Goal: Task Accomplishment & Management: Use online tool/utility

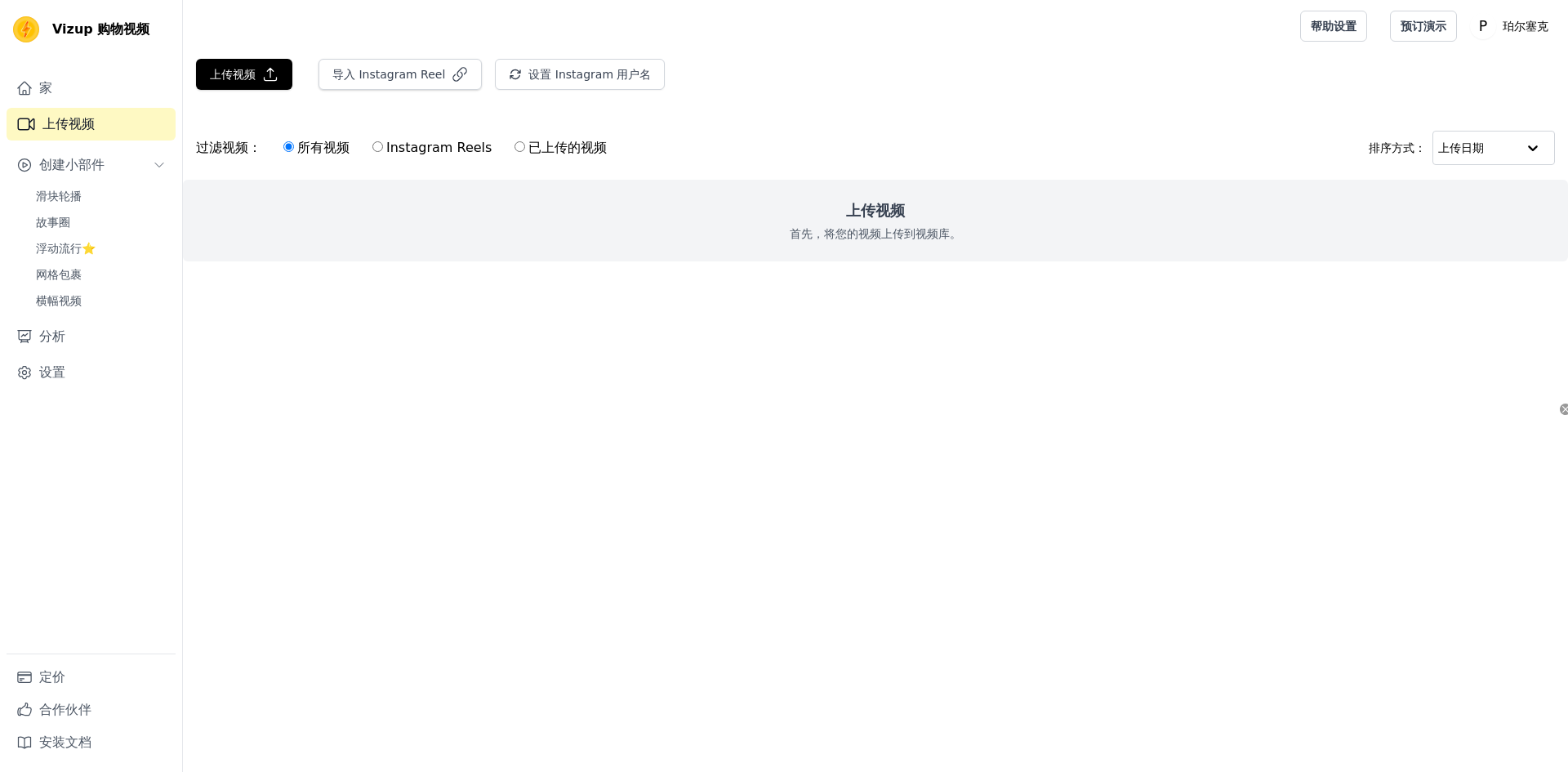
drag, startPoint x: 555, startPoint y: 351, endPoint x: 491, endPoint y: 312, distance: 74.9
click at [555, 327] on html "原文 请对此翻译评分 您的反馈将用于改进谷歌翻译 Vizup 购物视频 家 上传视频 创建小部件 滑块轮播 故事圈 浮动流行⭐ 网格包裹 横幅视频 分析 设置…" at bounding box center [784, 163] width 1568 height 327
click at [251, 76] on font "上传视频" at bounding box center [232, 74] width 45 height 13
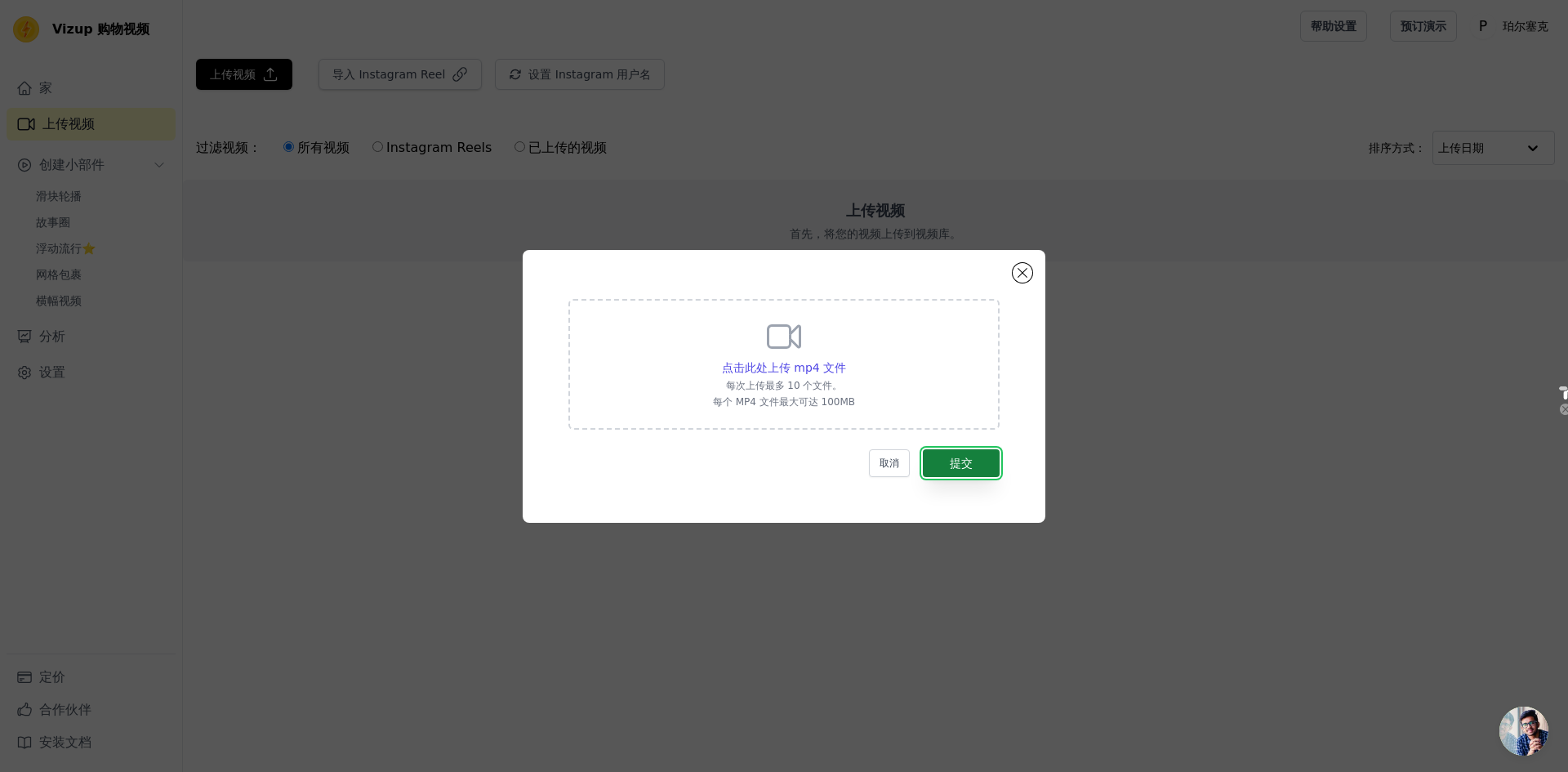
click at [956, 464] on font "提交" at bounding box center [960, 463] width 23 height 13
click at [842, 366] on font "点击此处上传 mp4 文件" at bounding box center [784, 367] width 124 height 13
click at [845, 359] on input "点击此处上传 mp4 文件 每次上传最多 10 个文件。 每个 MP4 文件最大可达 100MB" at bounding box center [845, 358] width 1 height 1
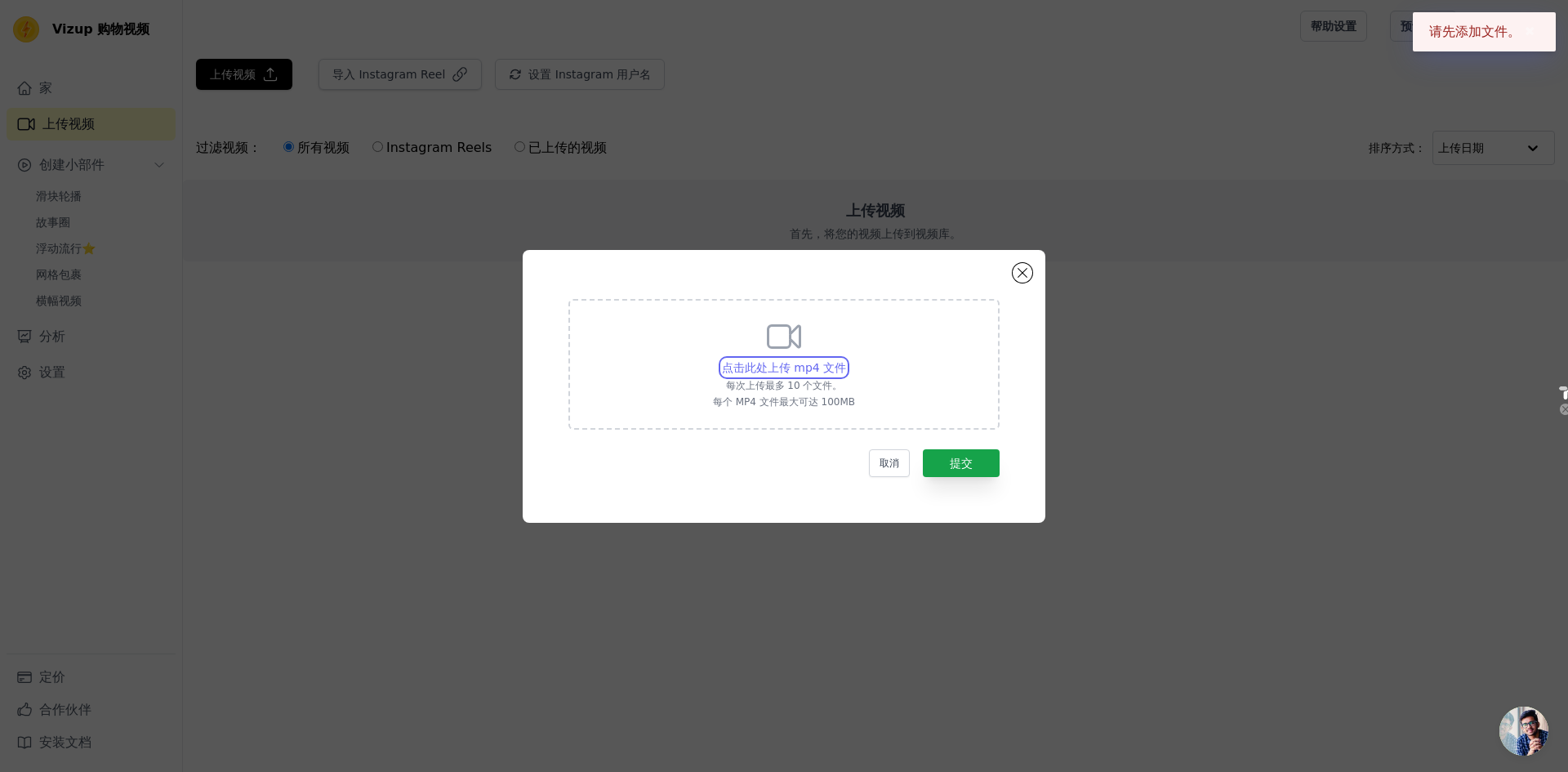
type input "C:\fakepath\开瓶展示.mp4"
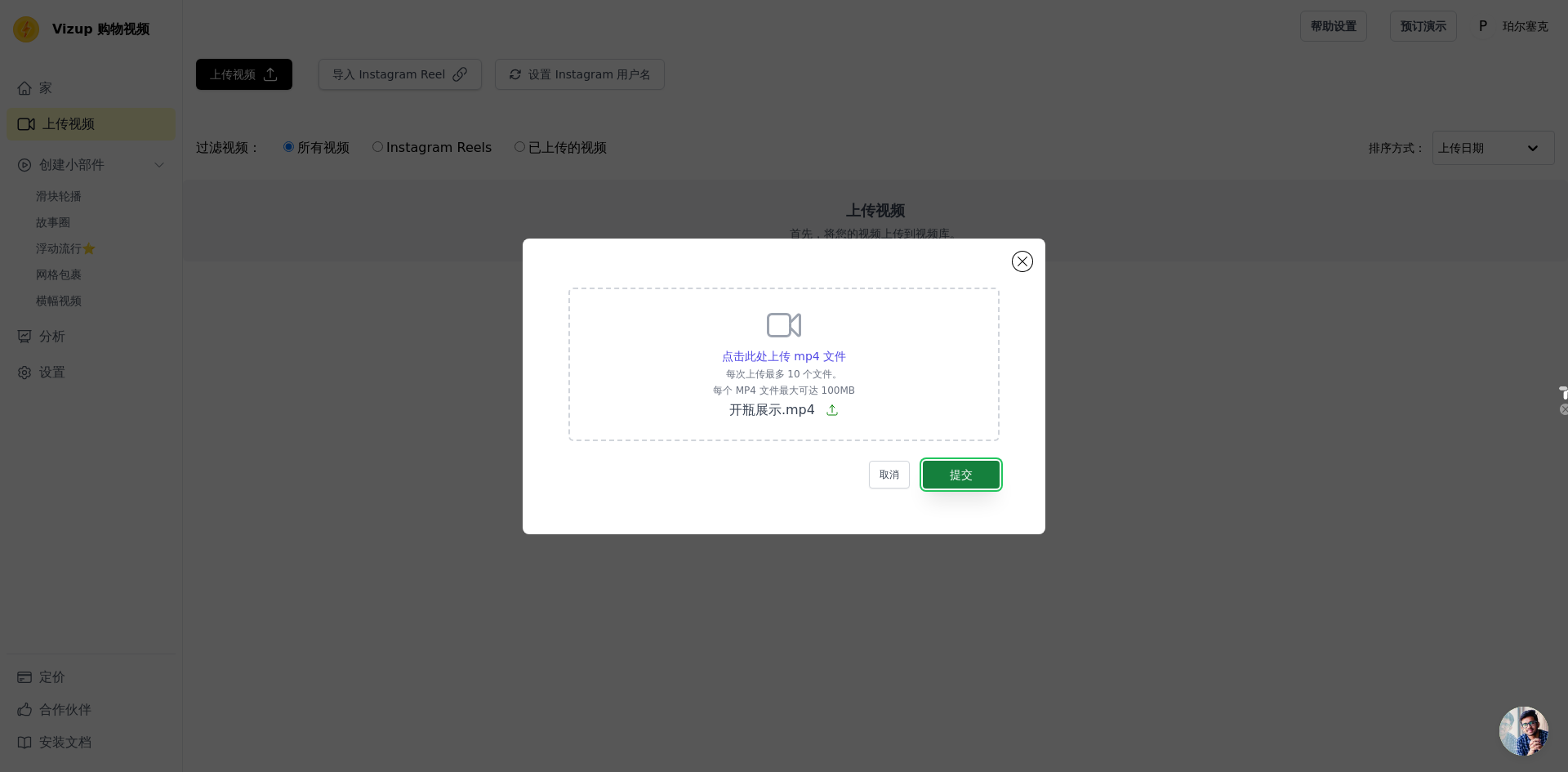
click at [967, 477] on font "提交" at bounding box center [960, 474] width 23 height 13
click at [970, 474] on font "提交" at bounding box center [960, 474] width 23 height 13
click at [973, 510] on div "点击此处上传 mp4 文件 每次上传最多 10 个文件。 每个 MP4 文件最大可达 100MB 开瓶展示.mp4 取消 提交" at bounding box center [784, 386] width 522 height 296
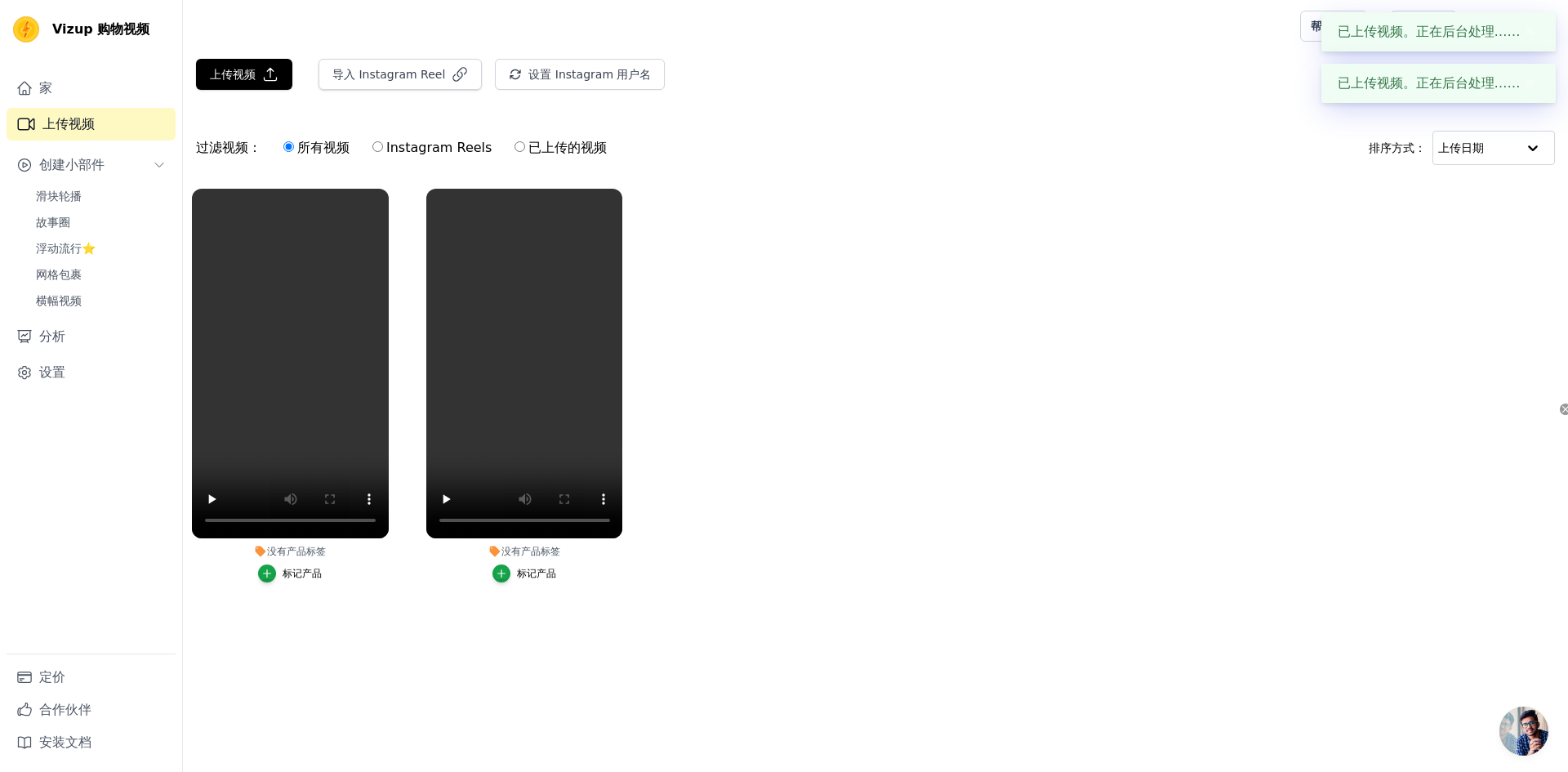
drag, startPoint x: 780, startPoint y: 413, endPoint x: 712, endPoint y: 434, distance: 71.2
click at [778, 415] on ul "没有产品标签 标记产品 没有产品标签 标记产品" at bounding box center [875, 402] width 1385 height 445
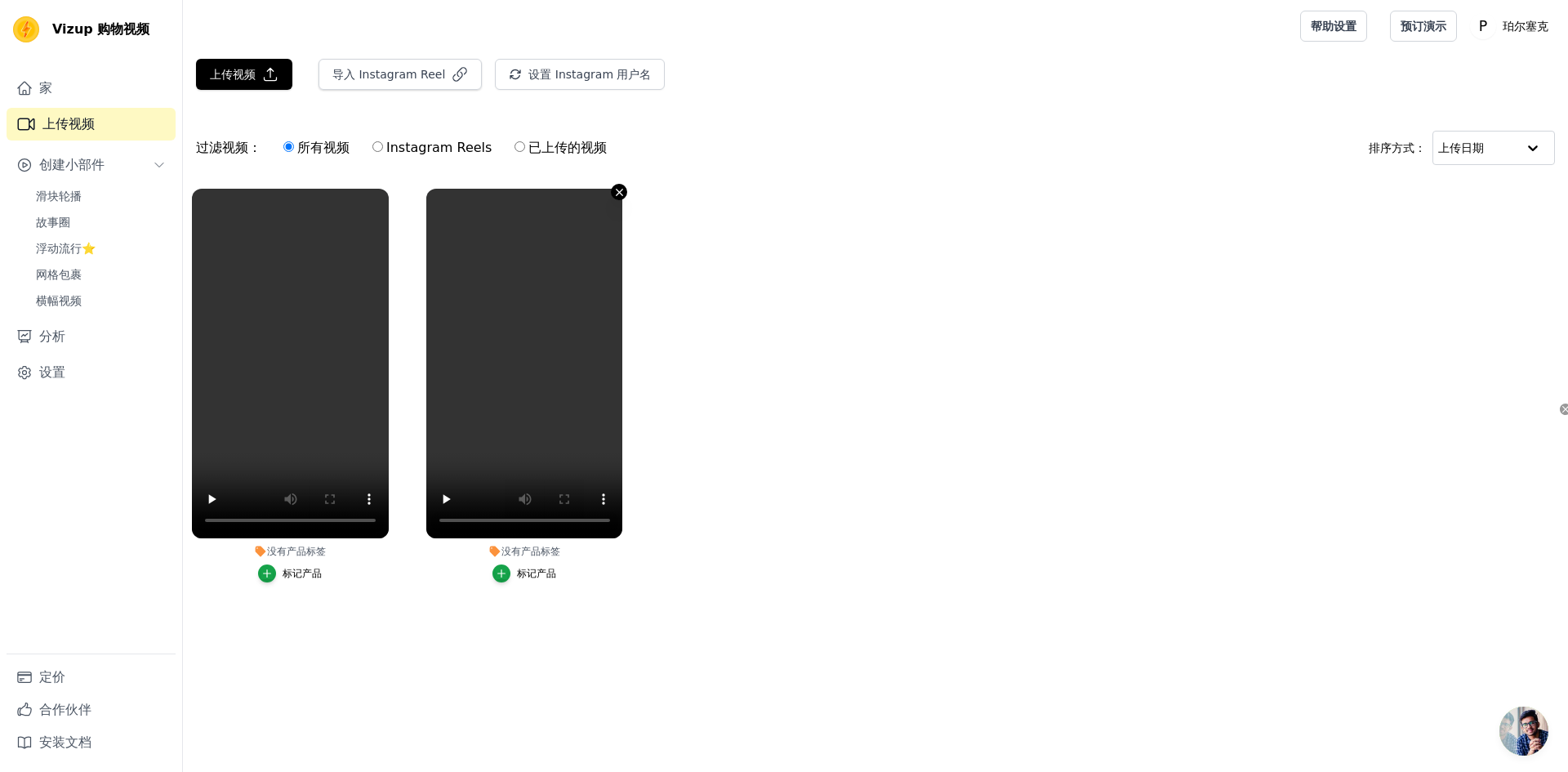
click at [618, 193] on icon "button" at bounding box center [619, 191] width 6 height 6
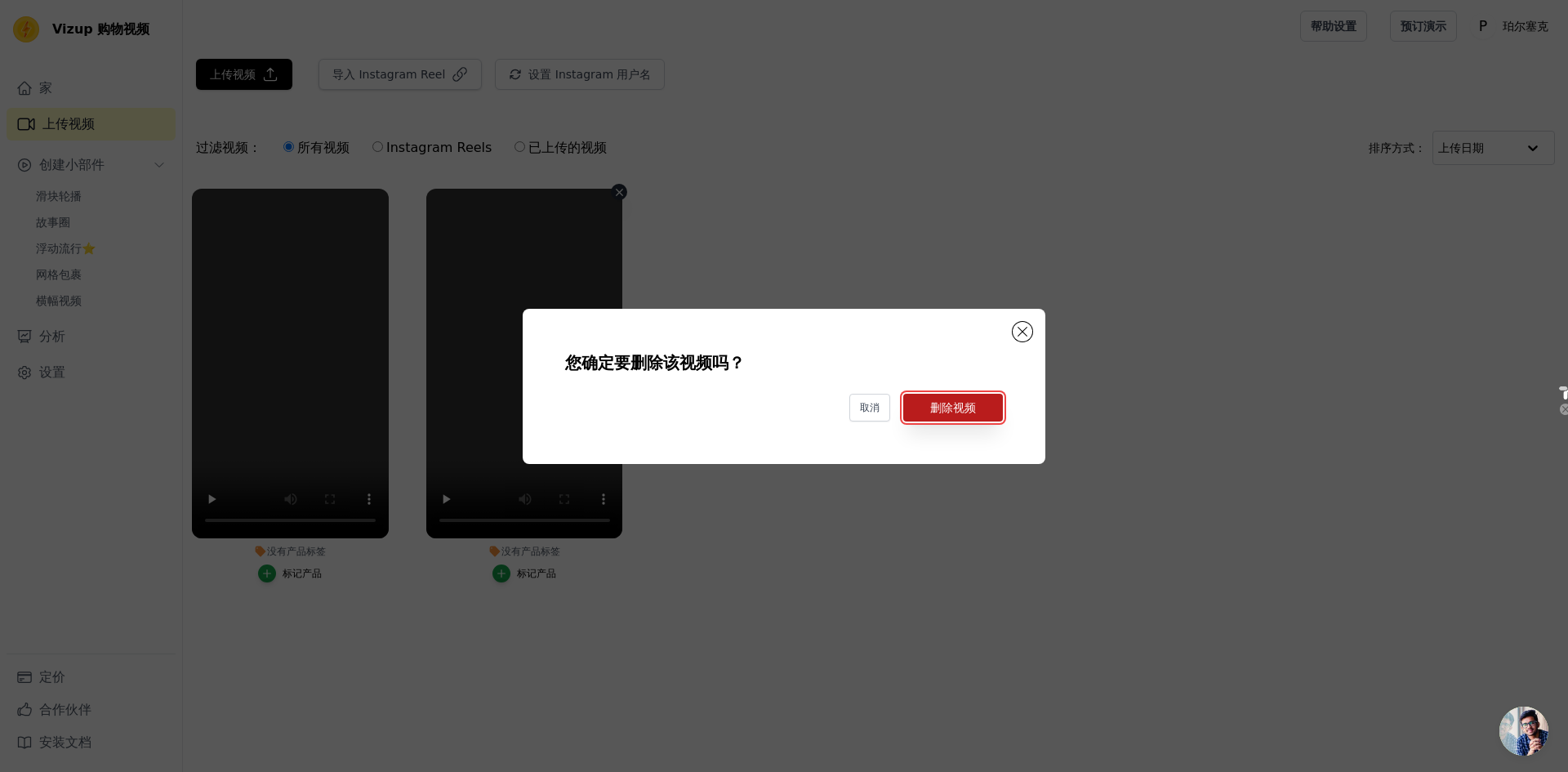
click at [936, 406] on font "删除视频" at bounding box center [953, 407] width 45 height 13
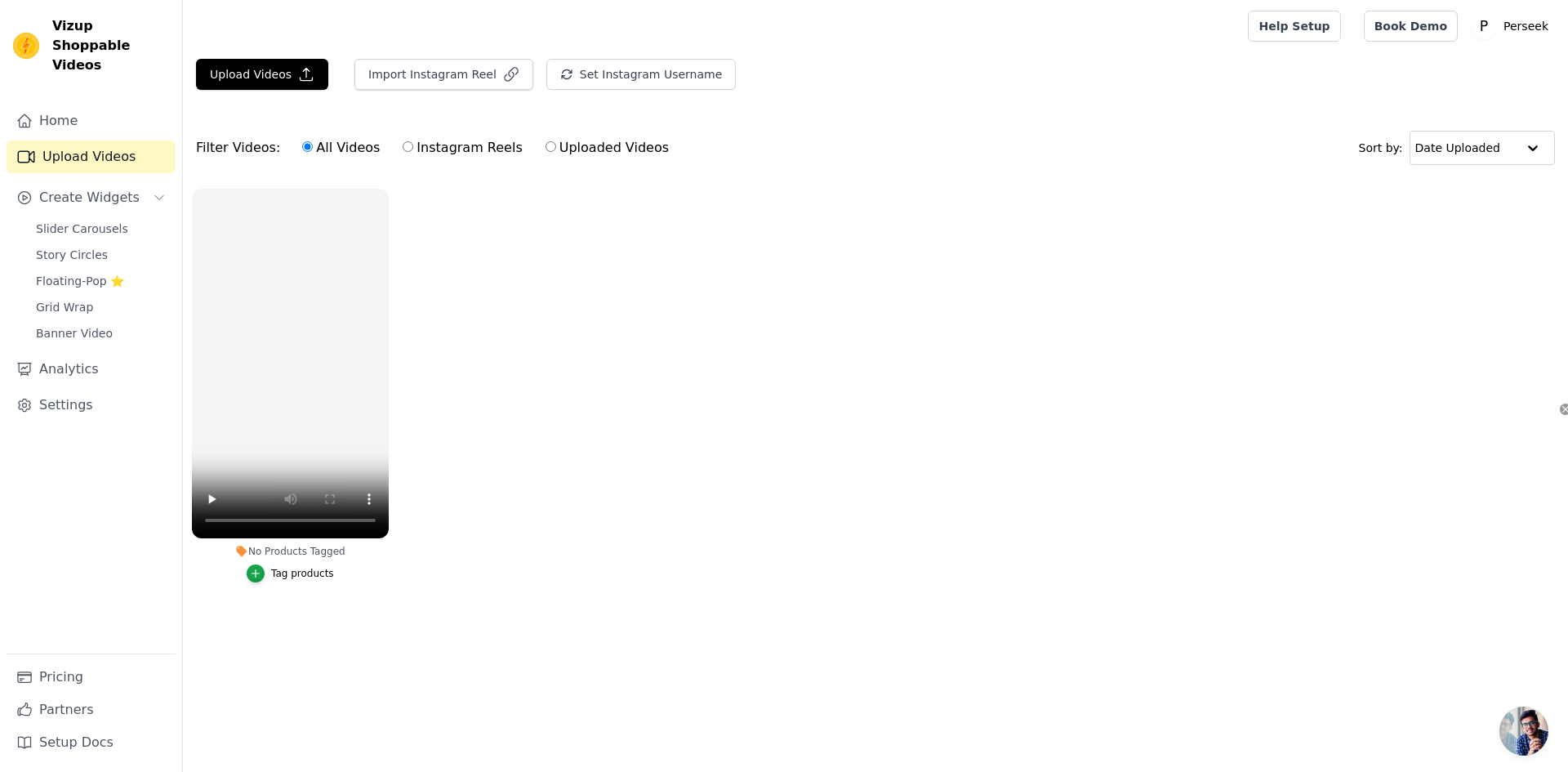
click at [636, 376] on ul "No Products Tagged Tag products" at bounding box center [875, 402] width 1385 height 445
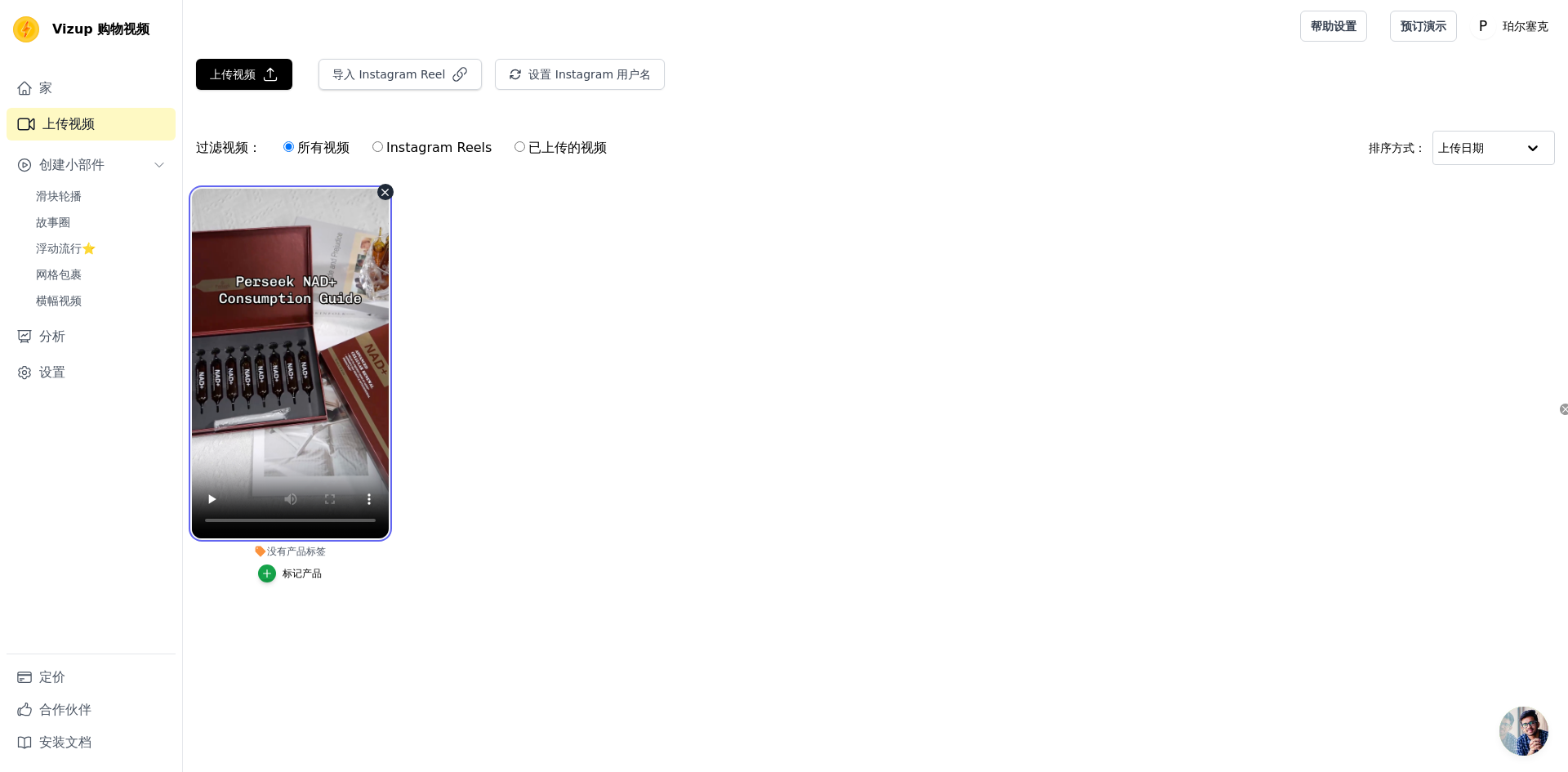
click at [294, 311] on video at bounding box center [290, 363] width 197 height 349
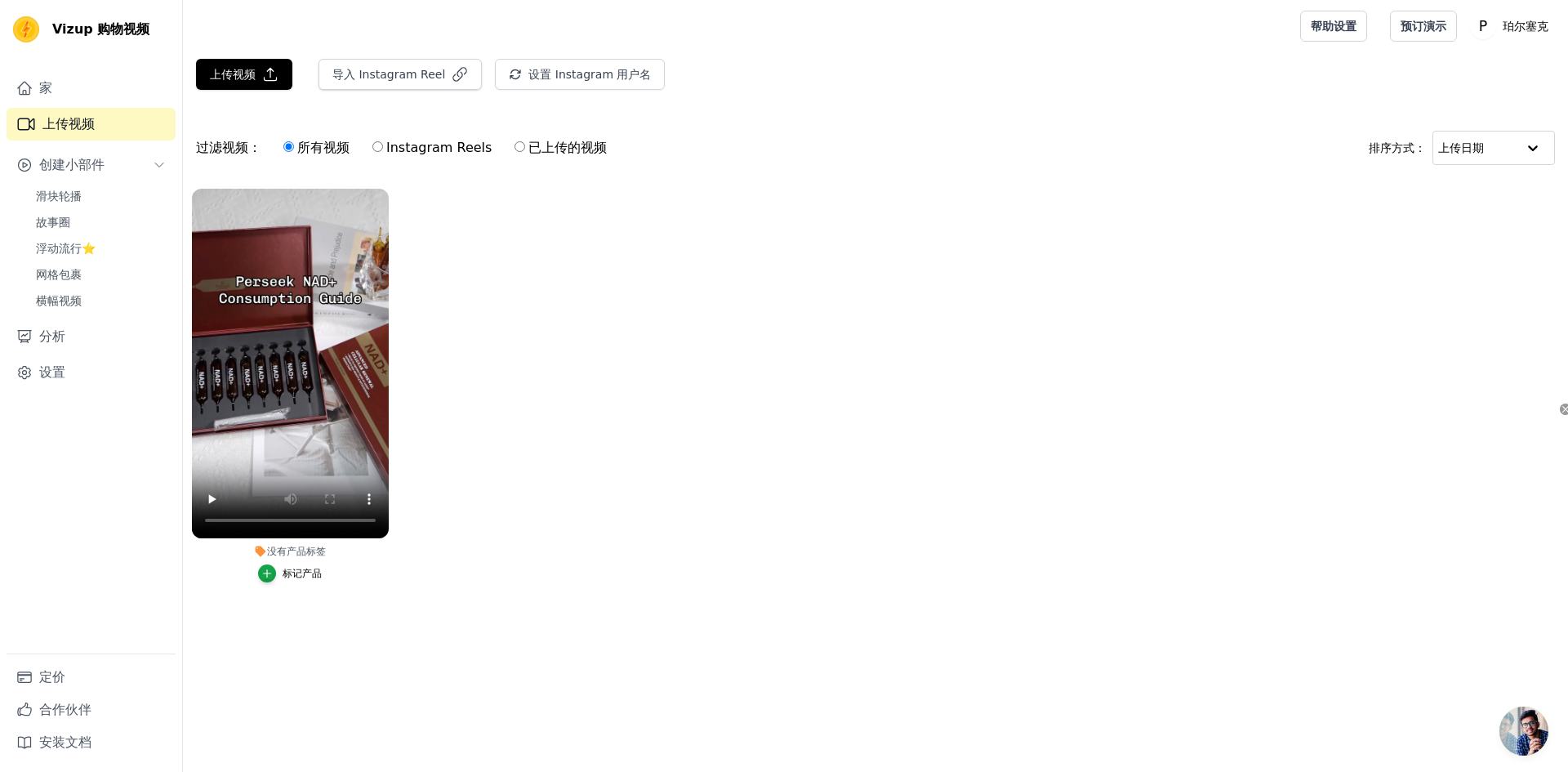
click at [291, 577] on font "标记产品" at bounding box center [302, 573] width 39 height 12
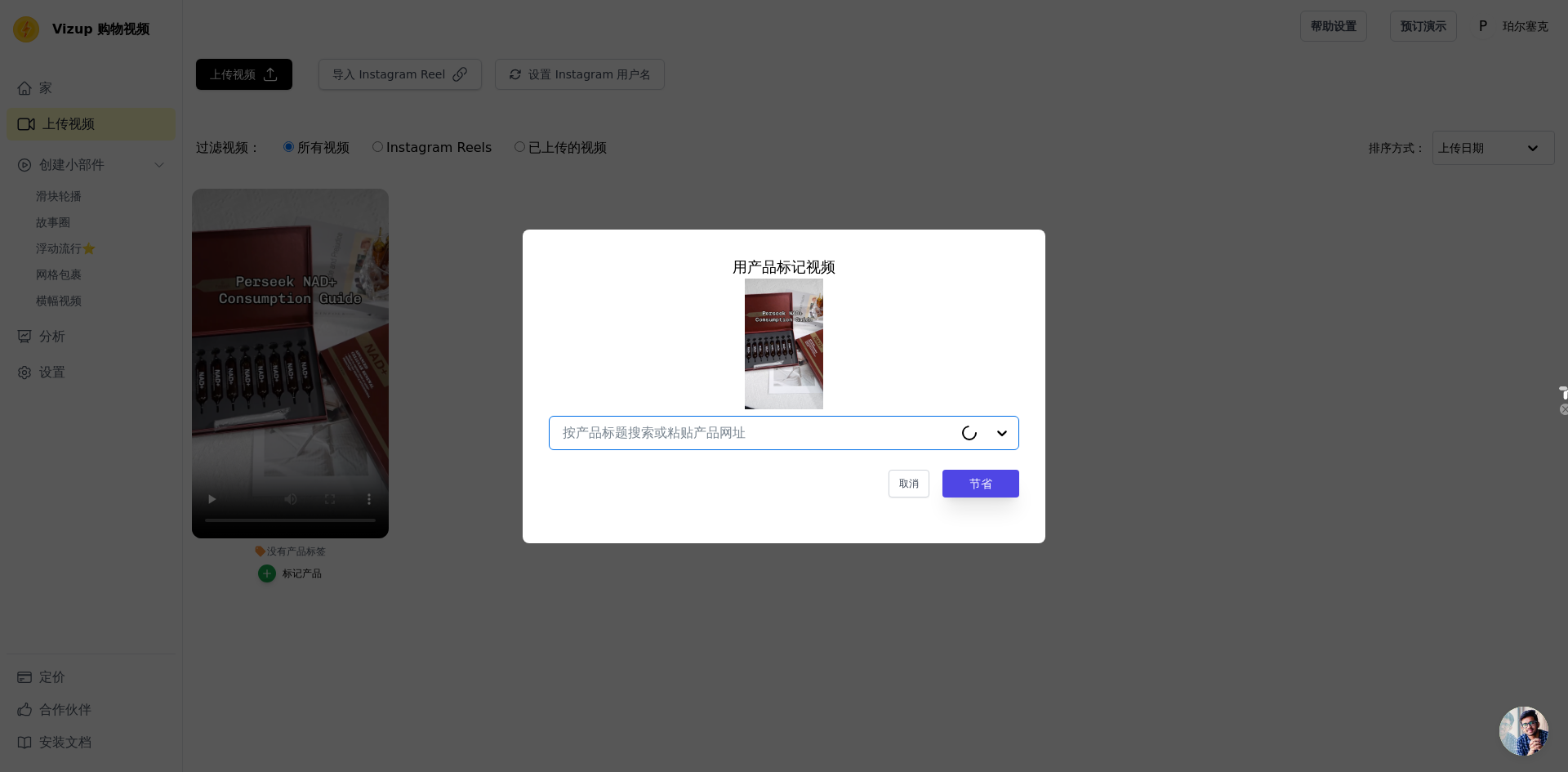
click at [802, 431] on input "没有产品标签 用产品 标记 视频 Option undefined, selected. 取消 节省 标记产品" at bounding box center [757, 432] width 390 height 15
click at [786, 433] on input "没有产品标签 用产品 标记 视频 没有选择 Option undefined, selected. 取消 节省 标记产品" at bounding box center [774, 432] width 423 height 15
click at [922, 376] on div at bounding box center [784, 364] width 471 height 171
click at [993, 485] on button "节省" at bounding box center [980, 484] width 77 height 28
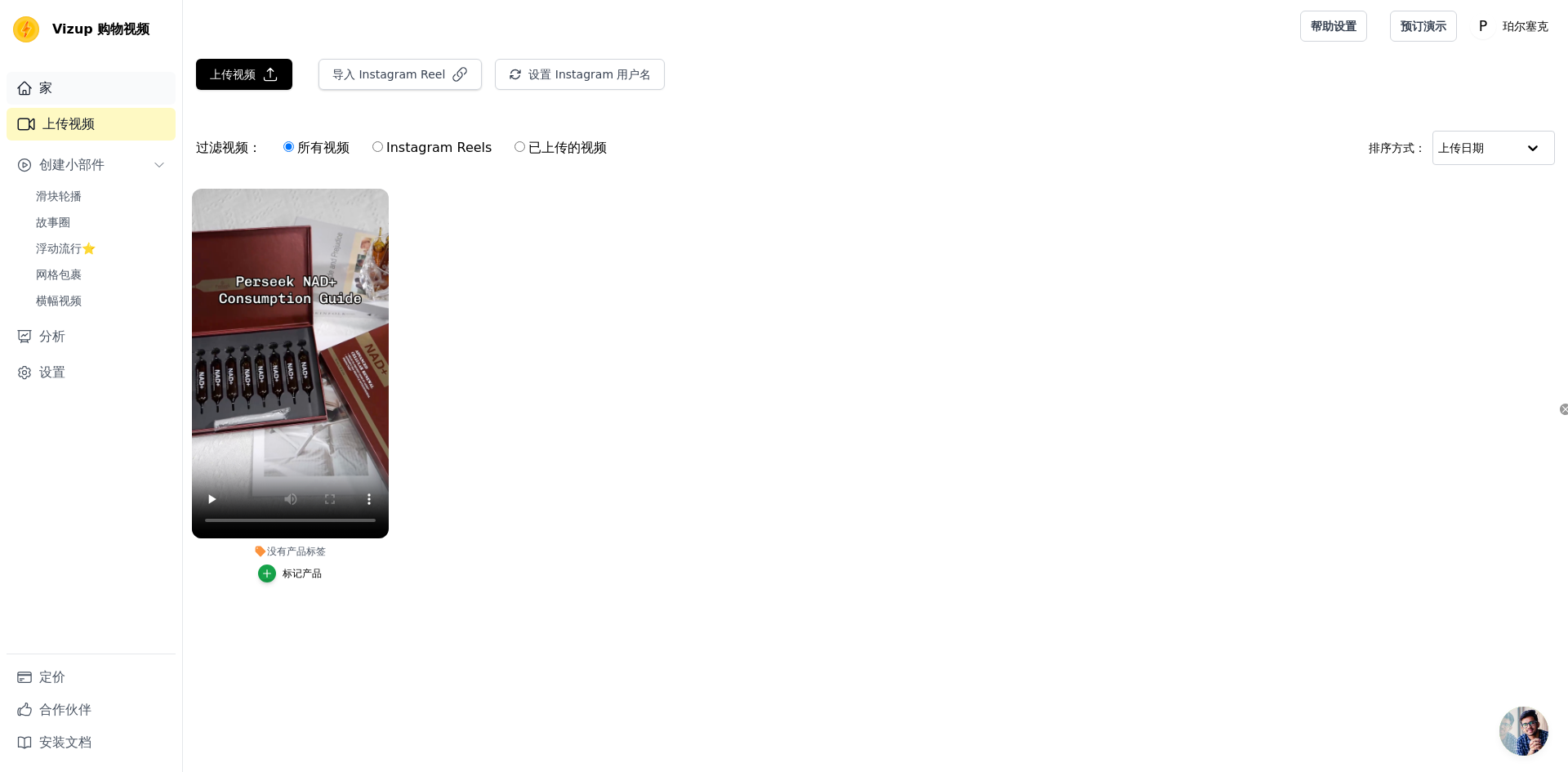
click at [90, 97] on link "家" at bounding box center [91, 88] width 169 height 33
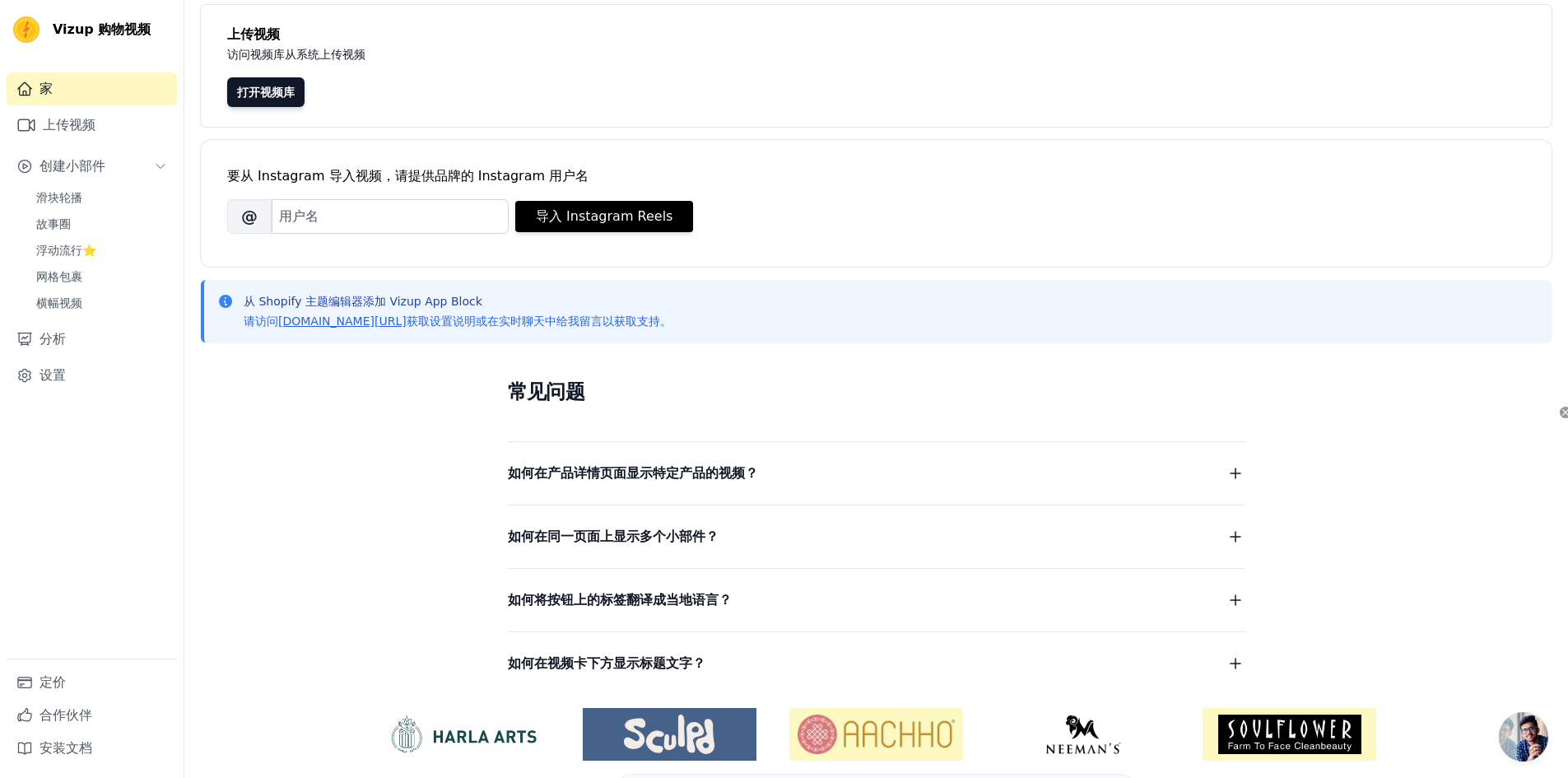
scroll to position [145, 0]
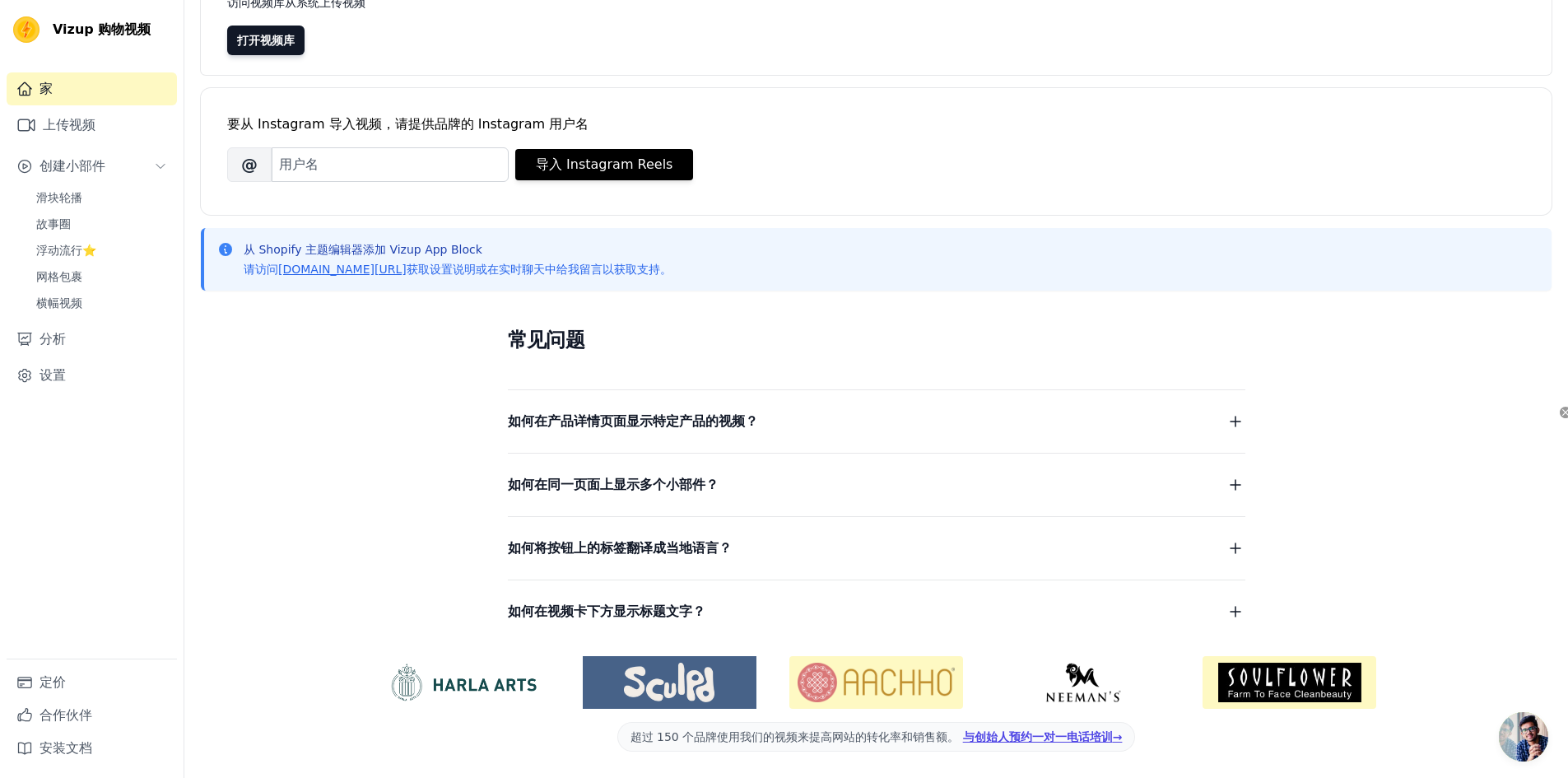
click at [857, 428] on button "如何在产品详情页面显示特定产品的视频？" at bounding box center [877, 421] width 738 height 23
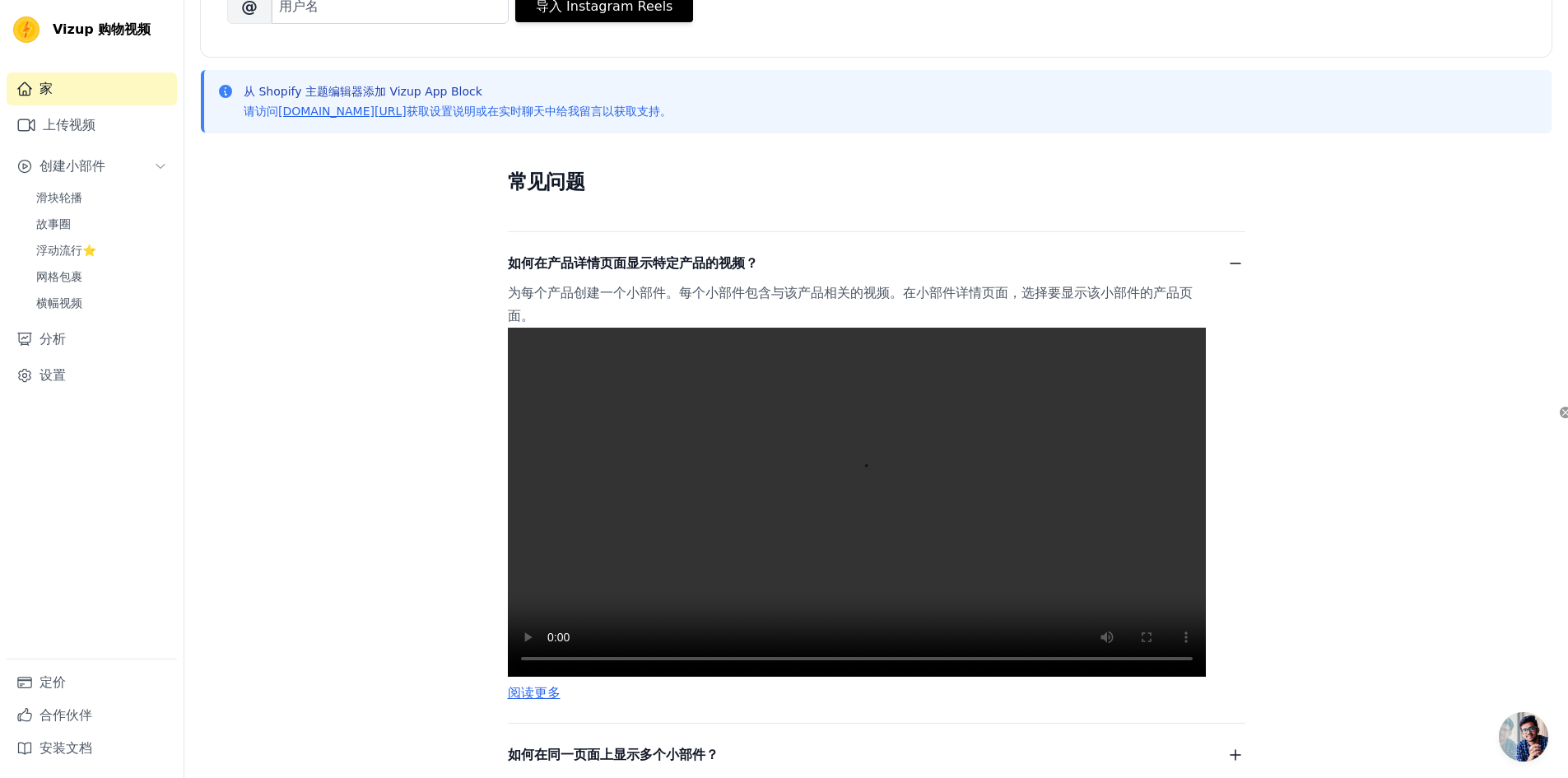
scroll to position [393, 0]
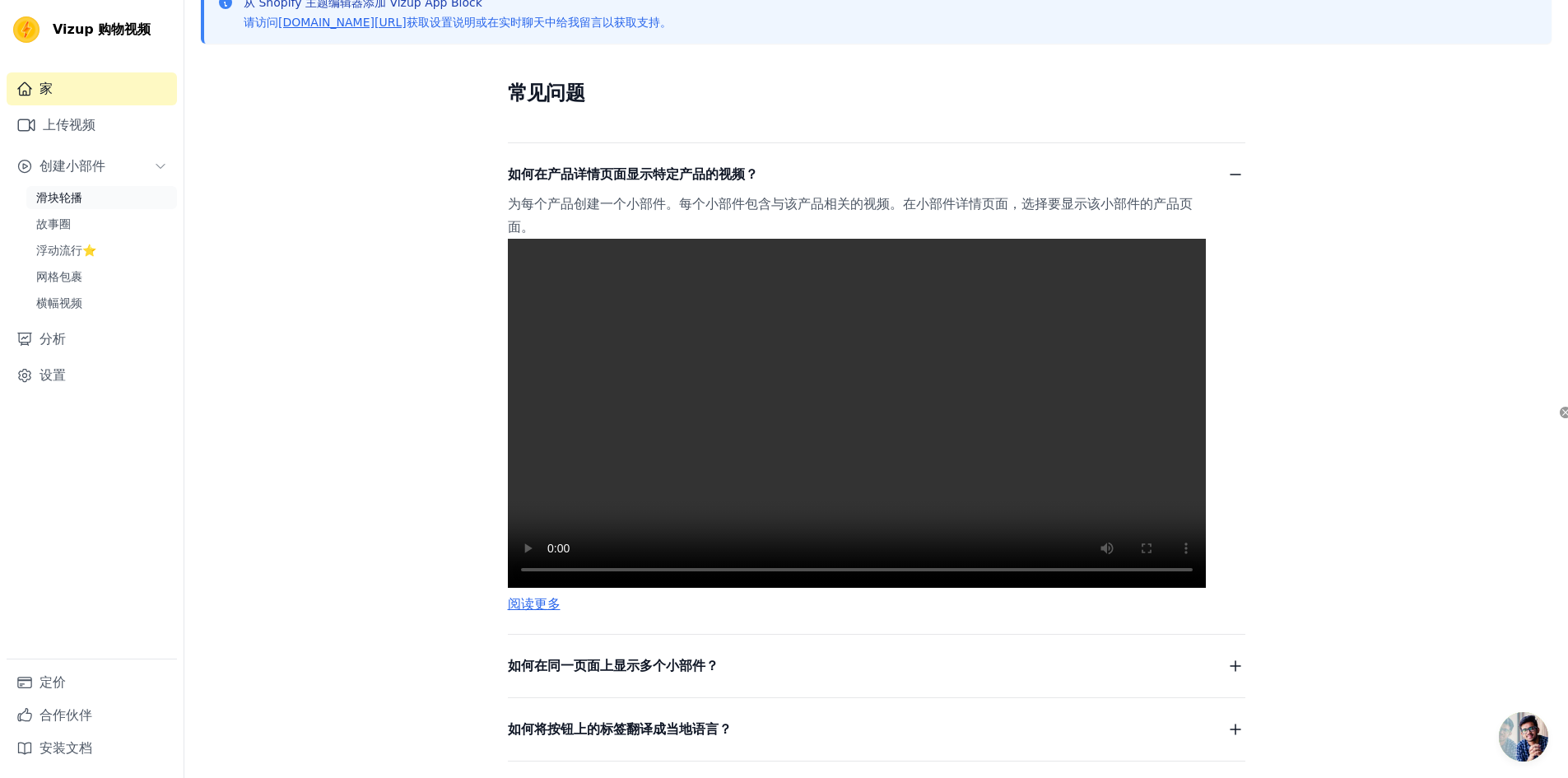
click at [103, 198] on link "滑块轮播" at bounding box center [101, 197] width 151 height 23
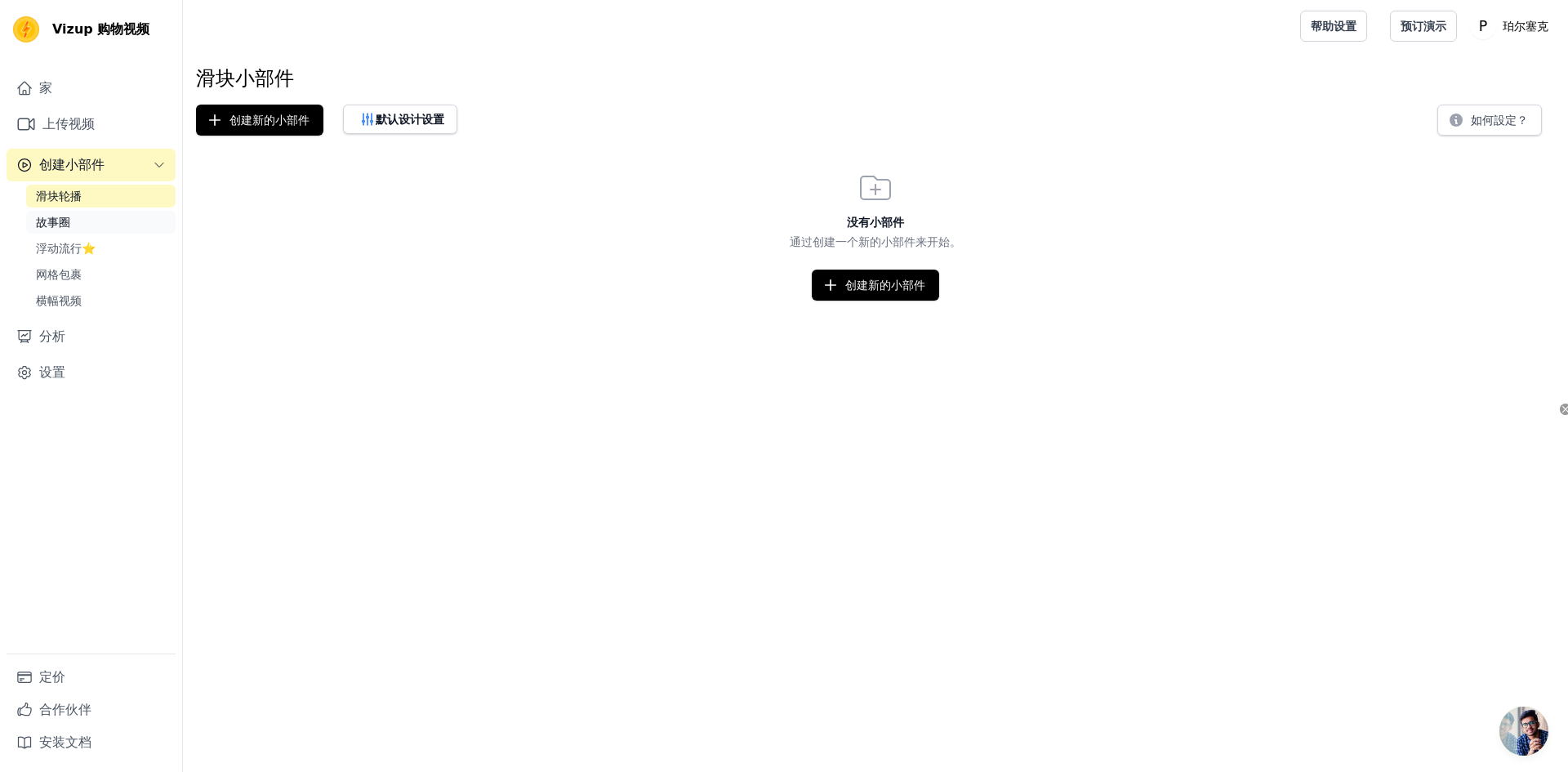
click at [102, 220] on link "故事圈" at bounding box center [101, 221] width 150 height 23
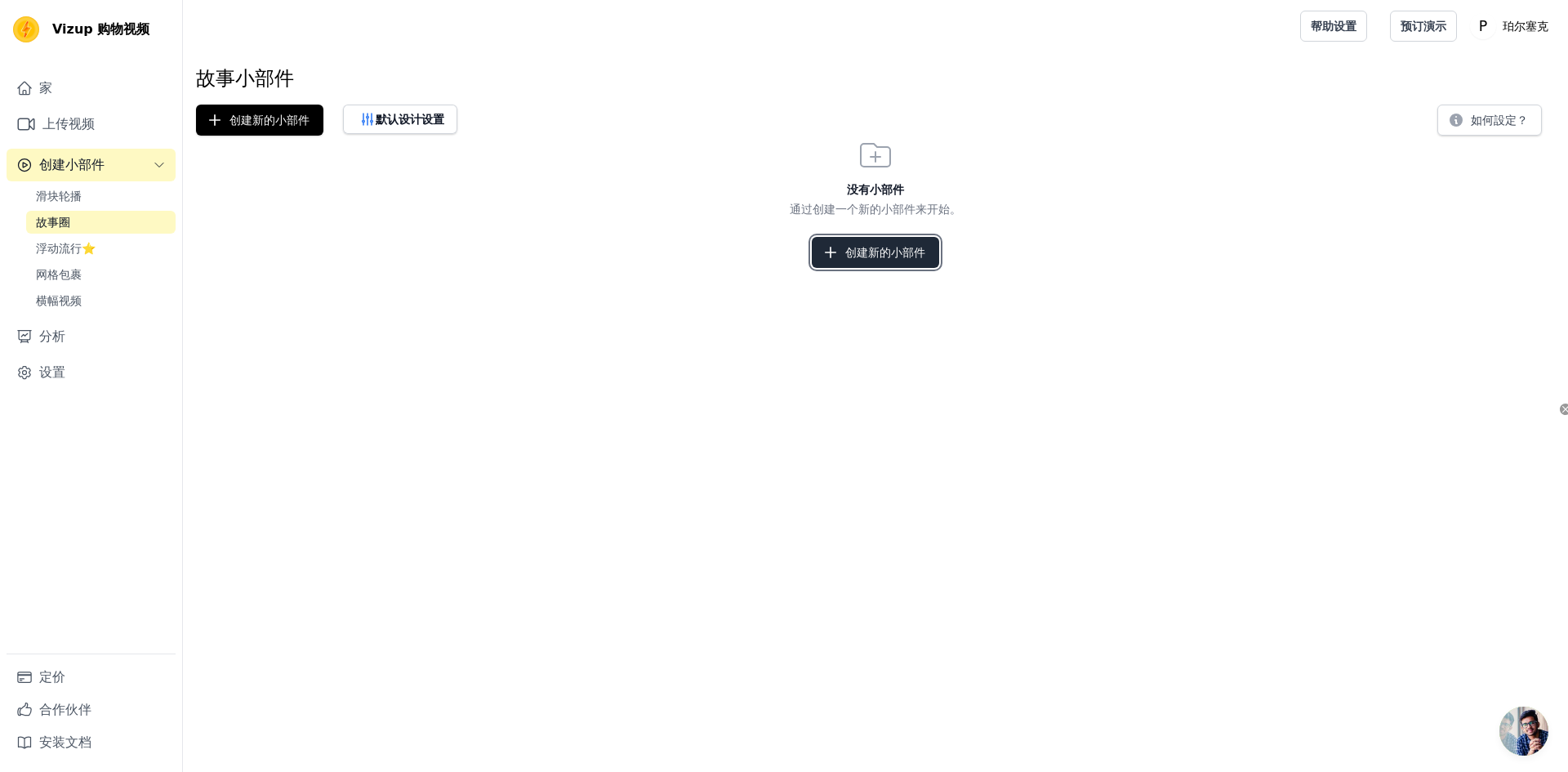
click at [860, 254] on font "创建新的小部件" at bounding box center [885, 252] width 80 height 13
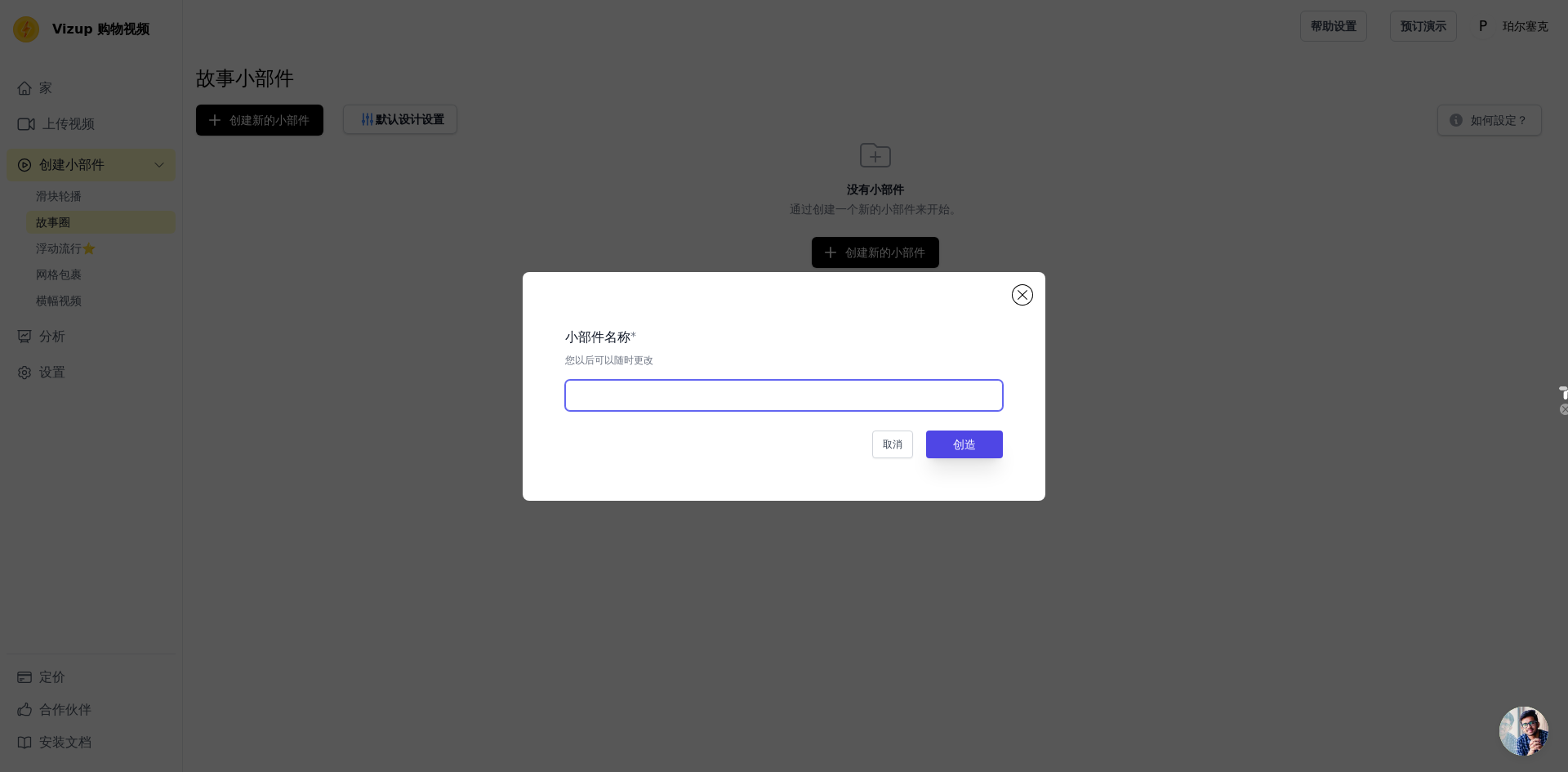
click at [716, 398] on input "text" at bounding box center [784, 396] width 438 height 31
type input "NAD"
click at [969, 442] on font "创造" at bounding box center [964, 445] width 23 height 13
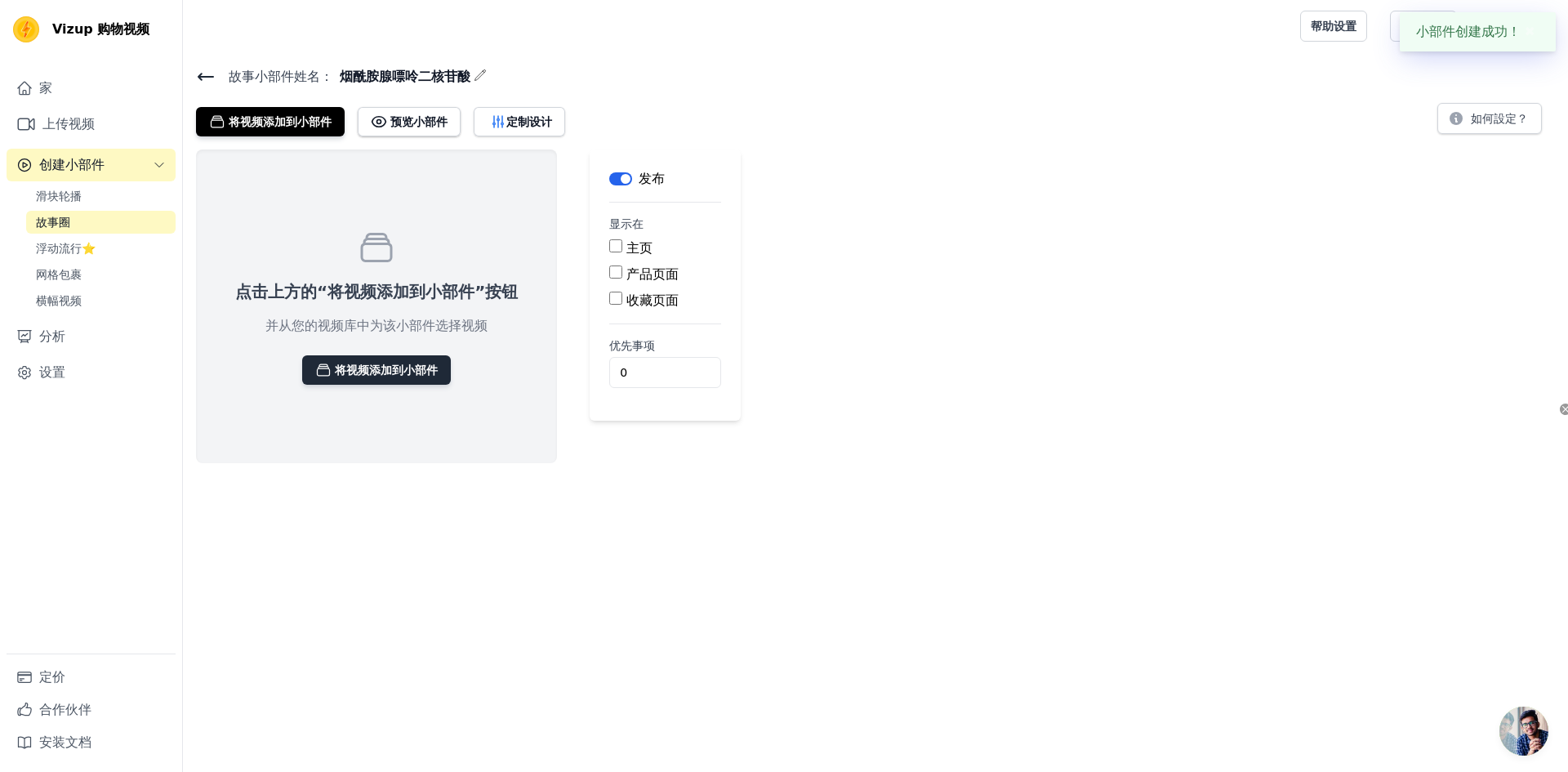
click at [390, 374] on font "将视频添加到小部件" at bounding box center [385, 370] width 102 height 13
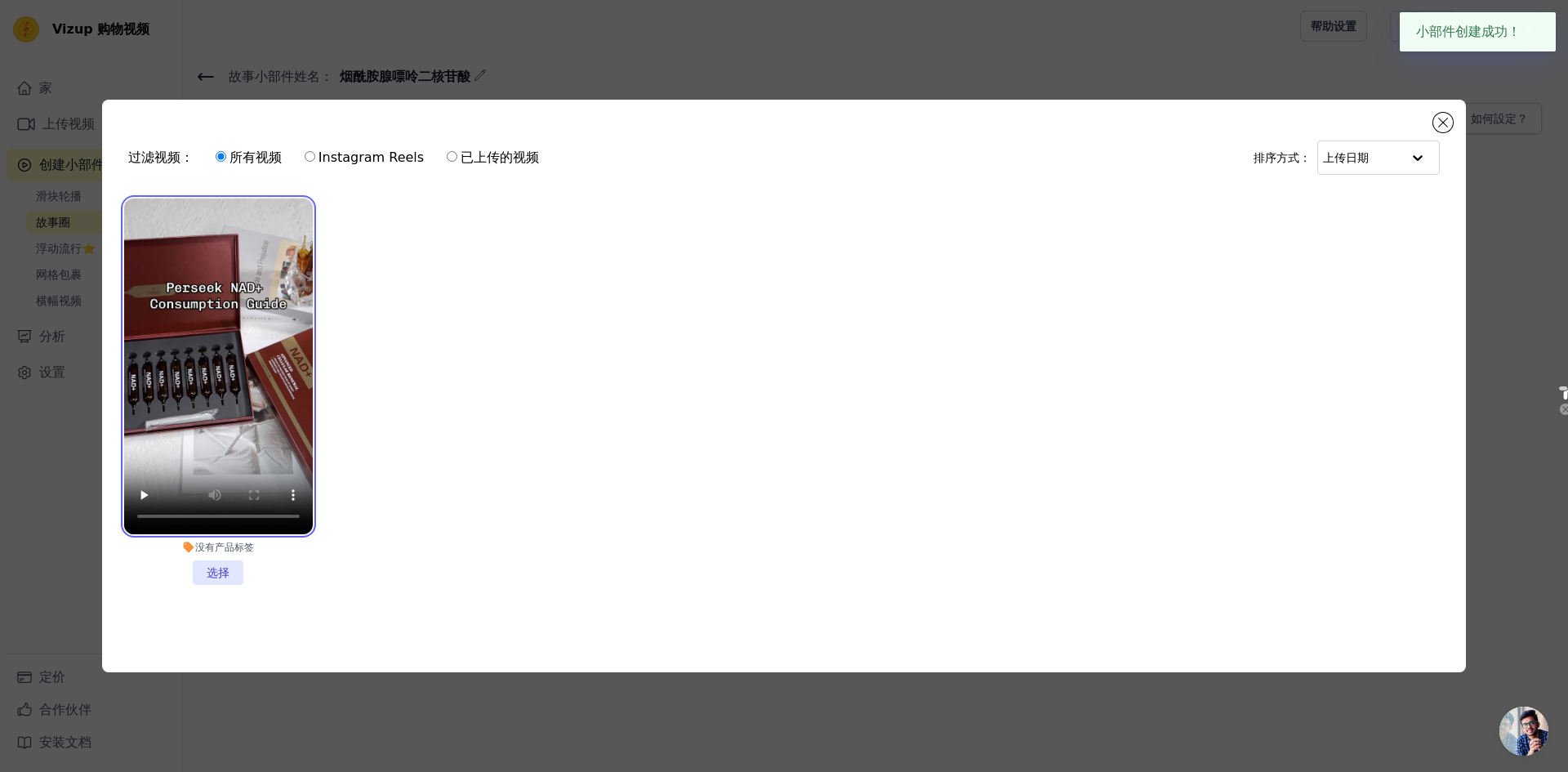
click at [218, 288] on video at bounding box center [219, 366] width 189 height 336
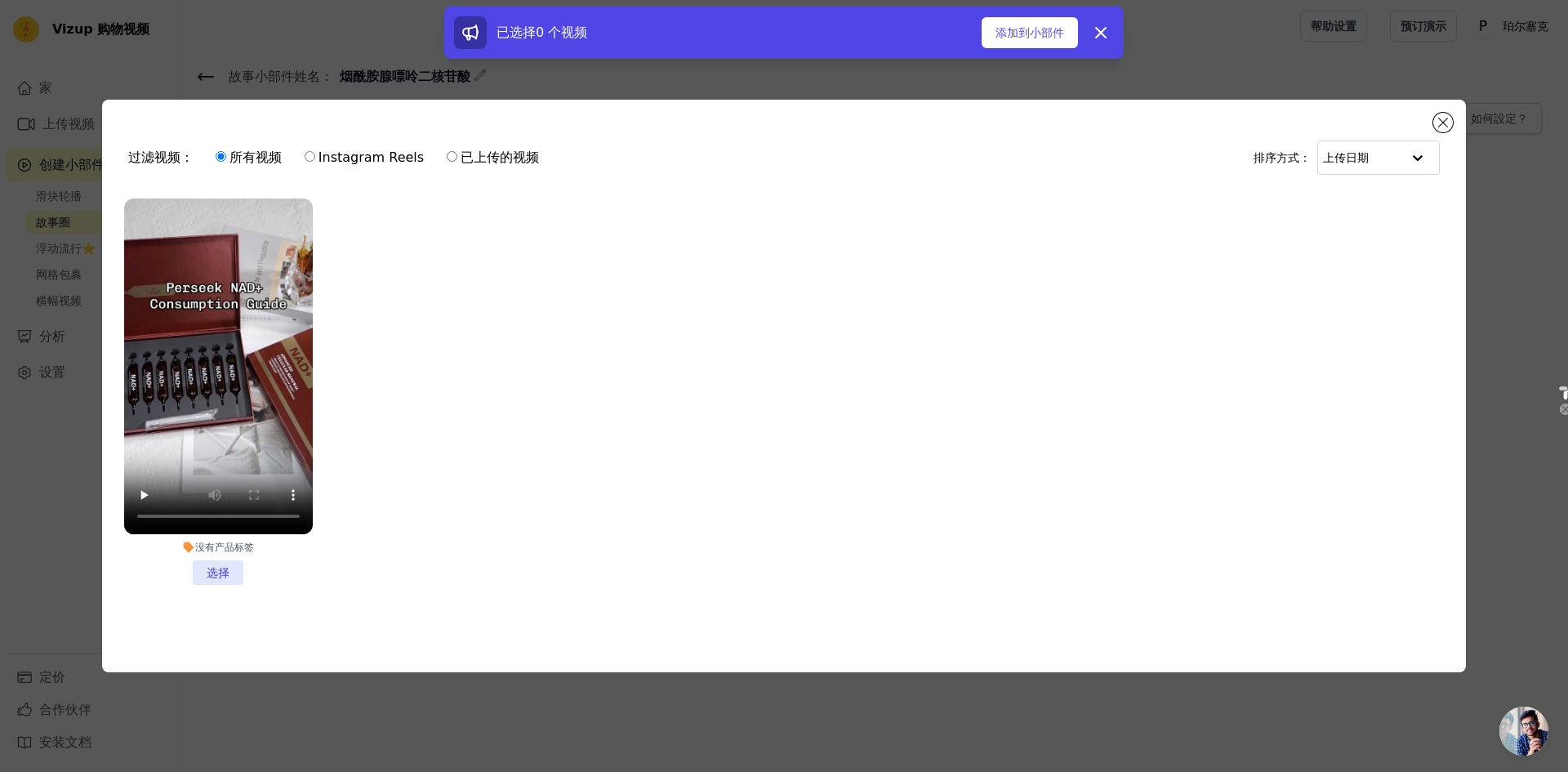
drag, startPoint x: 219, startPoint y: 568, endPoint x: 229, endPoint y: 563, distance: 11.2
click at [220, 568] on li "没有产品标签 选择" at bounding box center [219, 392] width 189 height 386
click at [0, 0] on input "没有产品标签 选择" at bounding box center [0, 0] width 0 height 0
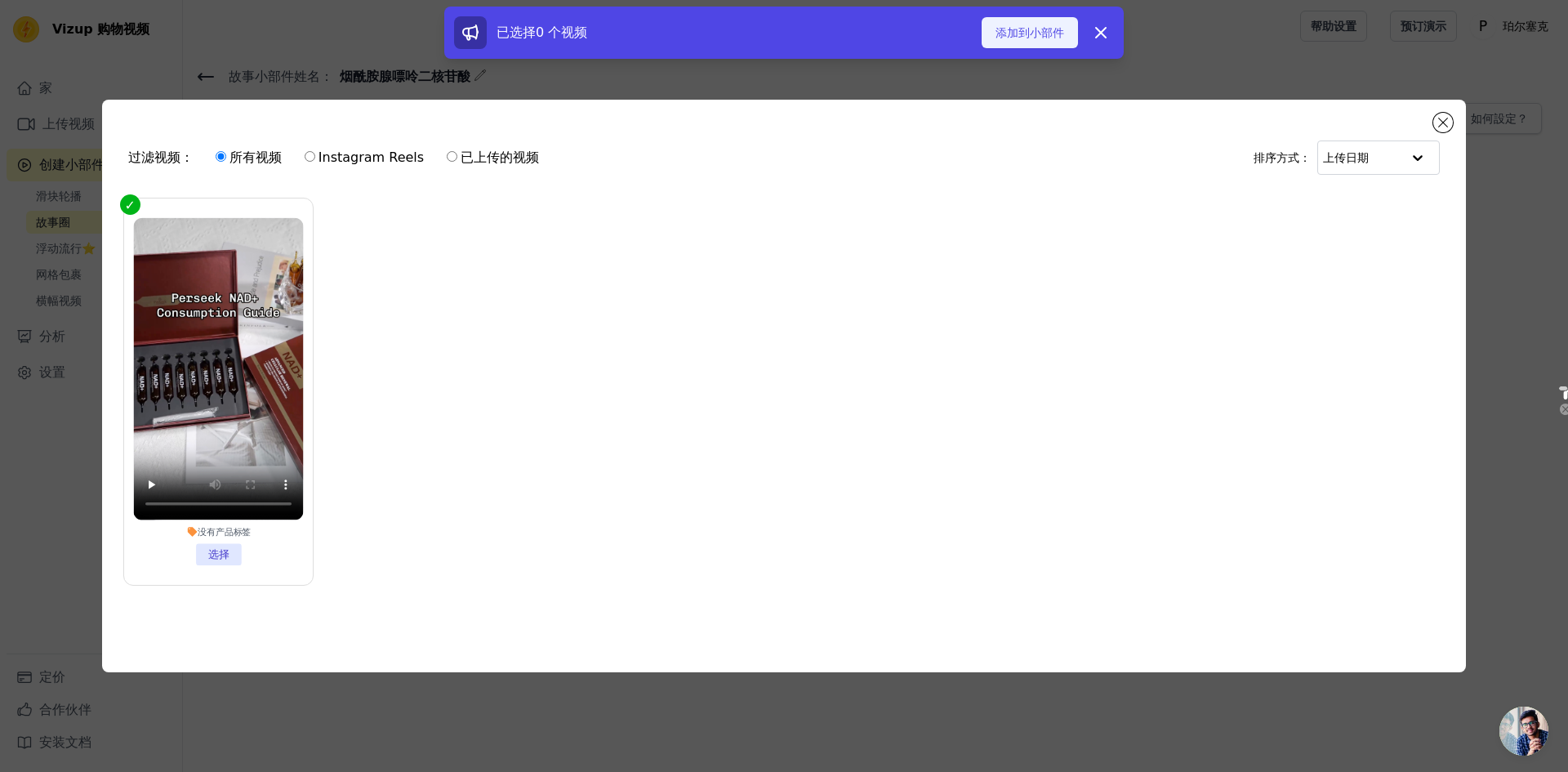
click at [1045, 30] on font "添加到小部件" at bounding box center [1030, 33] width 69 height 13
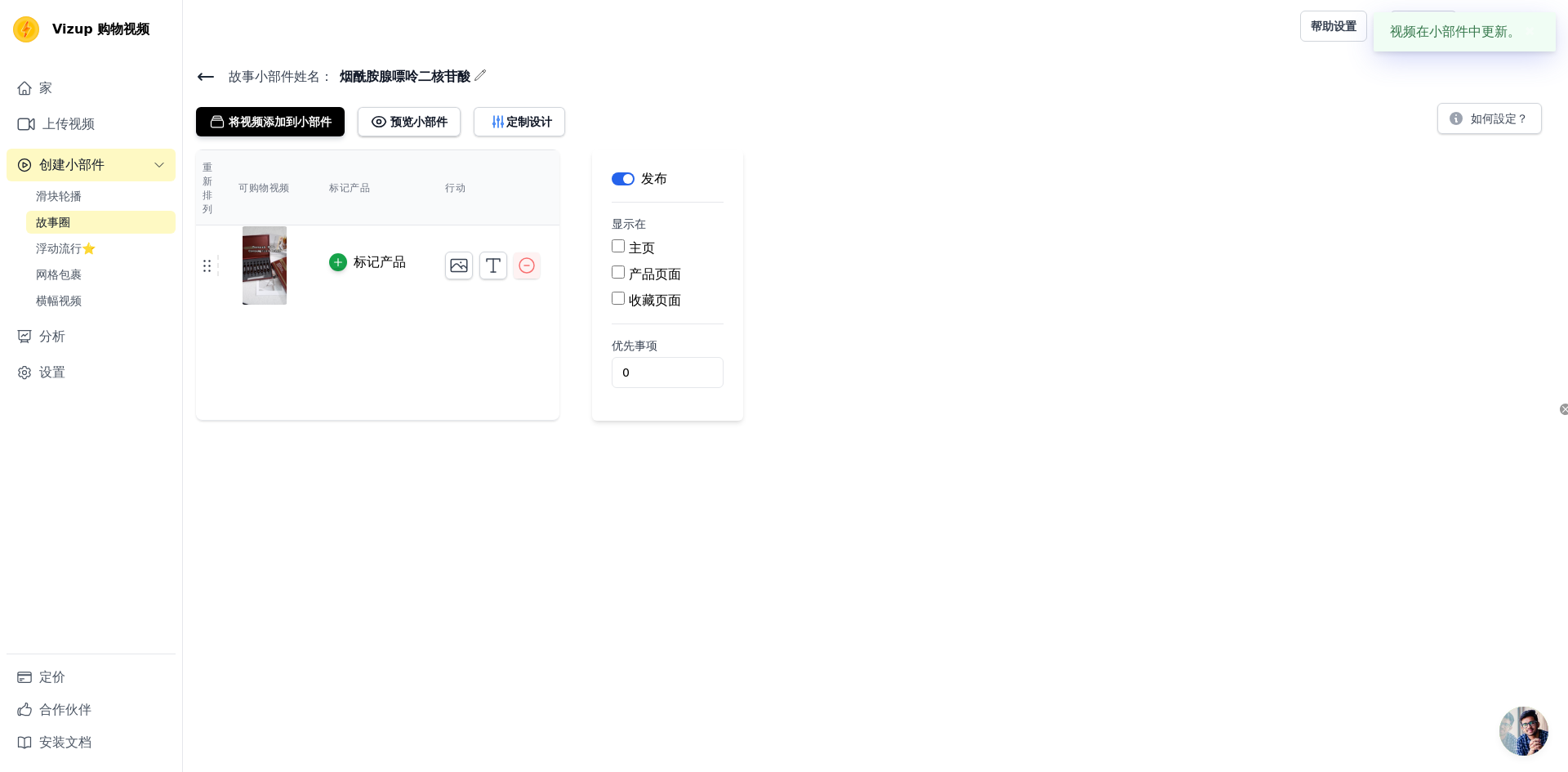
click at [1524, 28] on font "✖" at bounding box center [1530, 31] width 11 height 15
click at [799, 118] on div "将视频添加到小部件 预览小部件 定制设计 如何設定？" at bounding box center [875, 119] width 1359 height 36
click at [621, 247] on input "主页" at bounding box center [618, 246] width 13 height 13
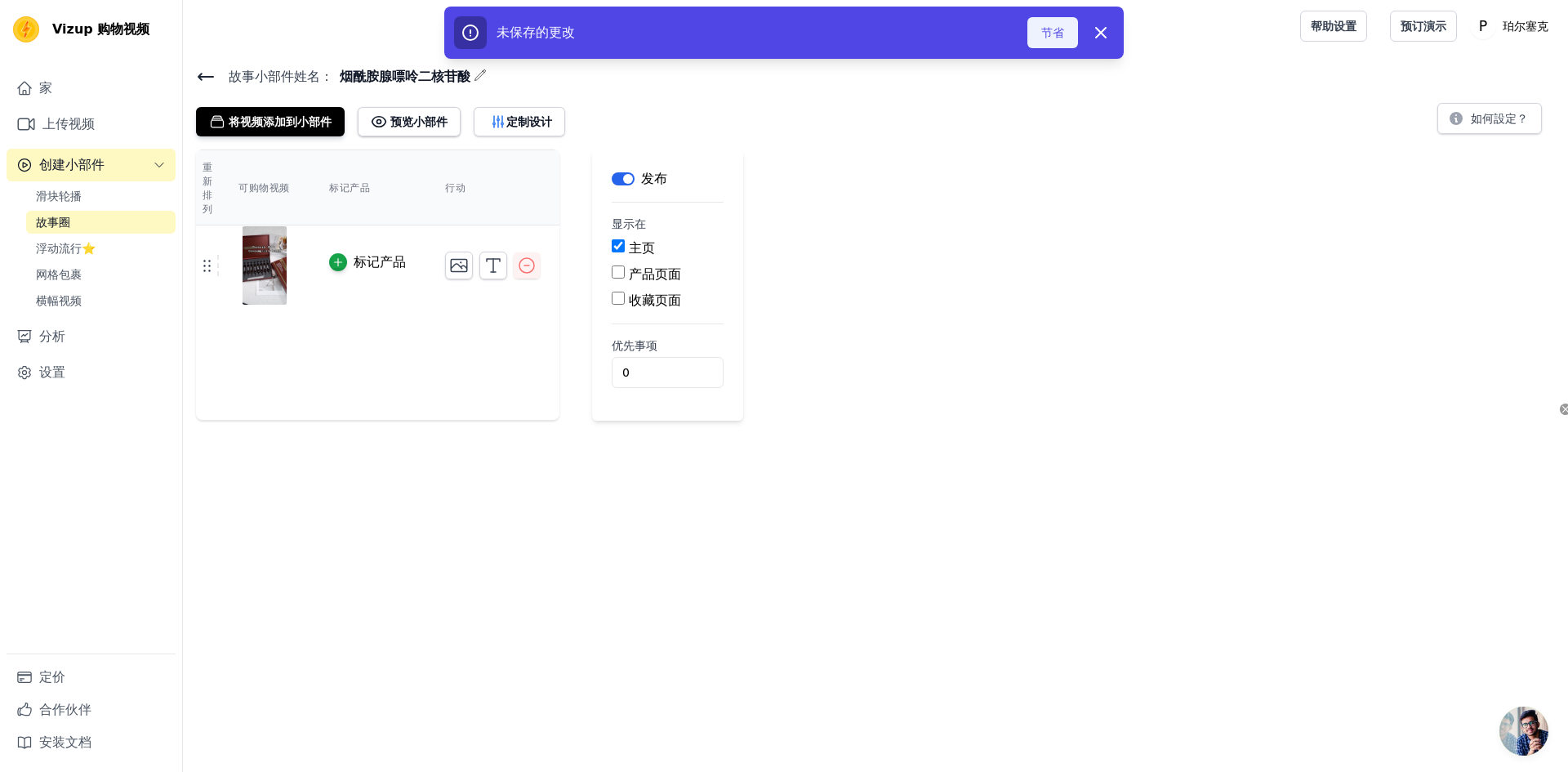
click at [1055, 37] on font "节省" at bounding box center [1052, 33] width 23 height 13
click at [1056, 34] on font "节省" at bounding box center [1052, 33] width 23 height 13
click at [1100, 28] on icon "button" at bounding box center [1101, 33] width 20 height 20
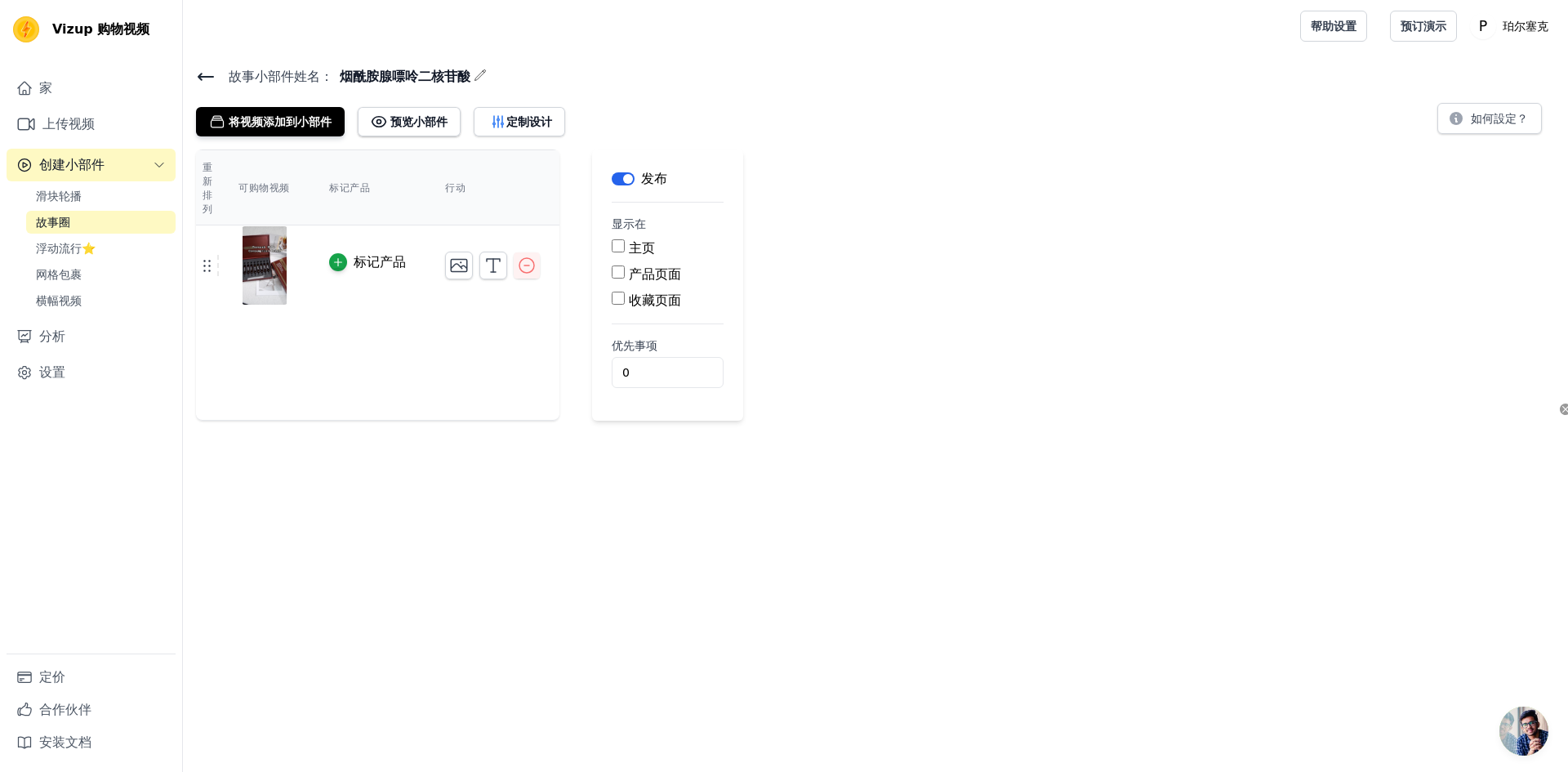
click at [626, 250] on div "主页" at bounding box center [667, 249] width 112 height 20
click at [620, 245] on input "主页" at bounding box center [618, 246] width 13 height 13
checkbox input "true"
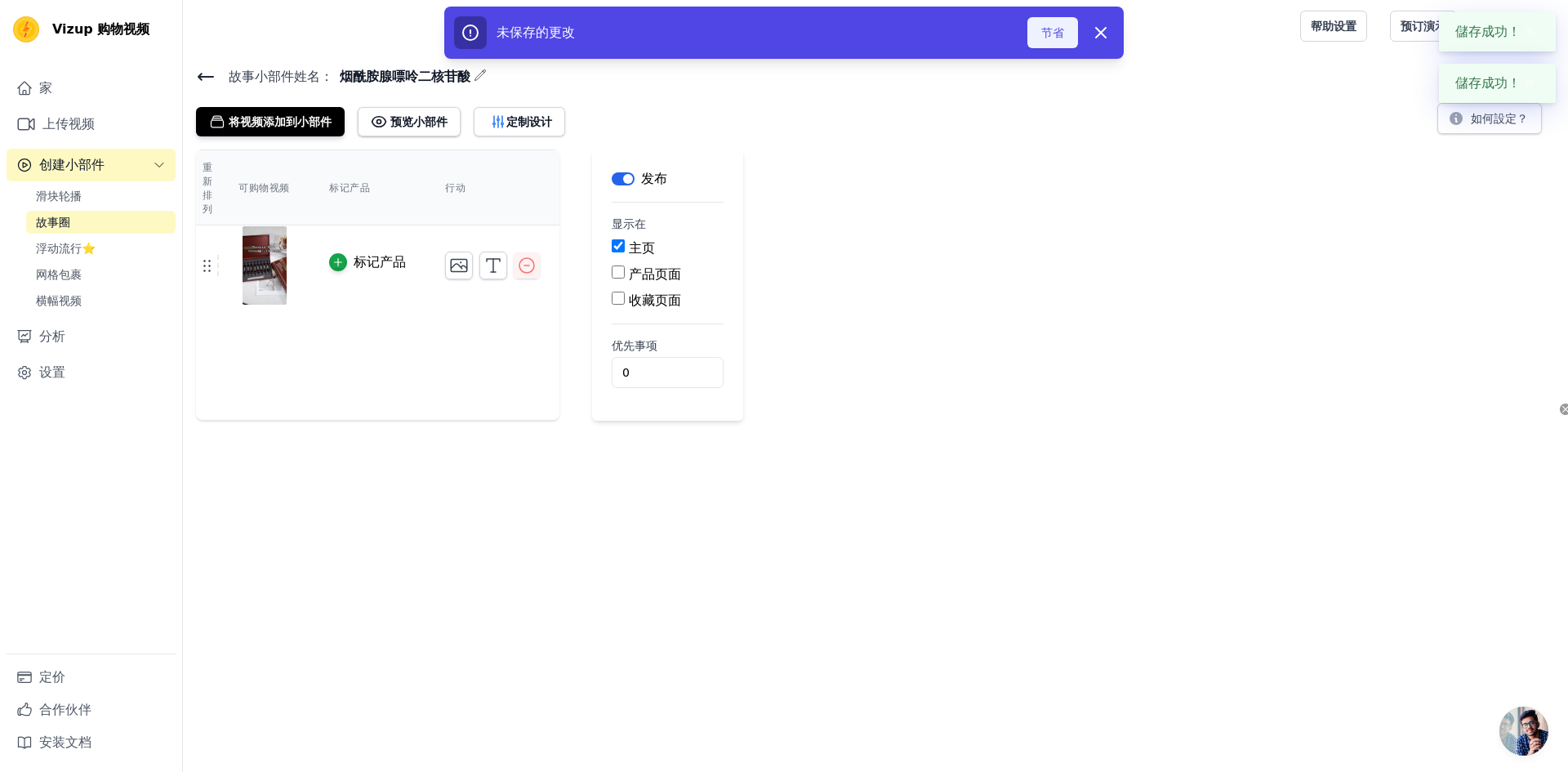
click at [1057, 32] on font "节省" at bounding box center [1052, 33] width 23 height 13
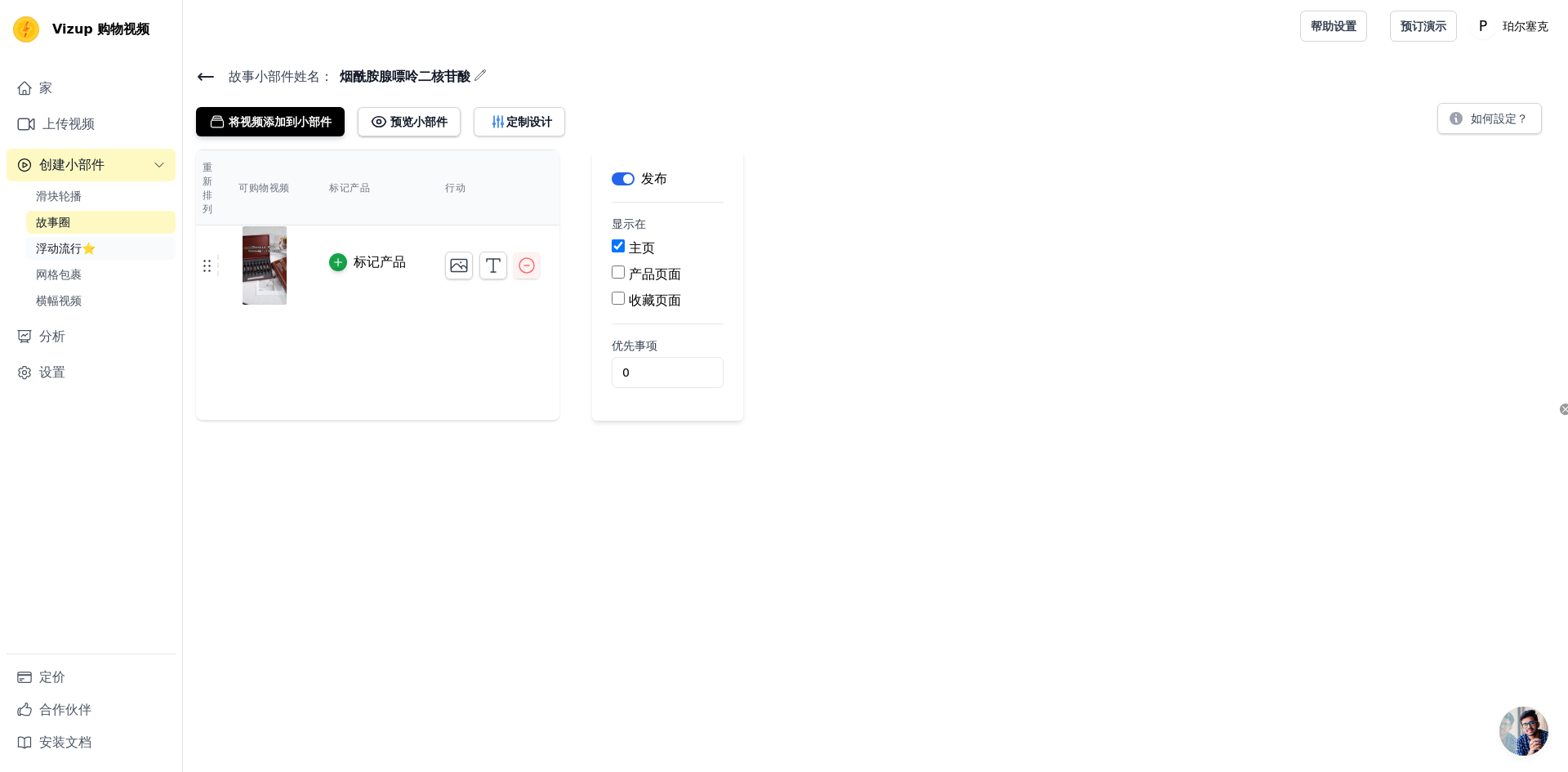
click at [102, 248] on link "浮动流行⭐" at bounding box center [101, 248] width 150 height 23
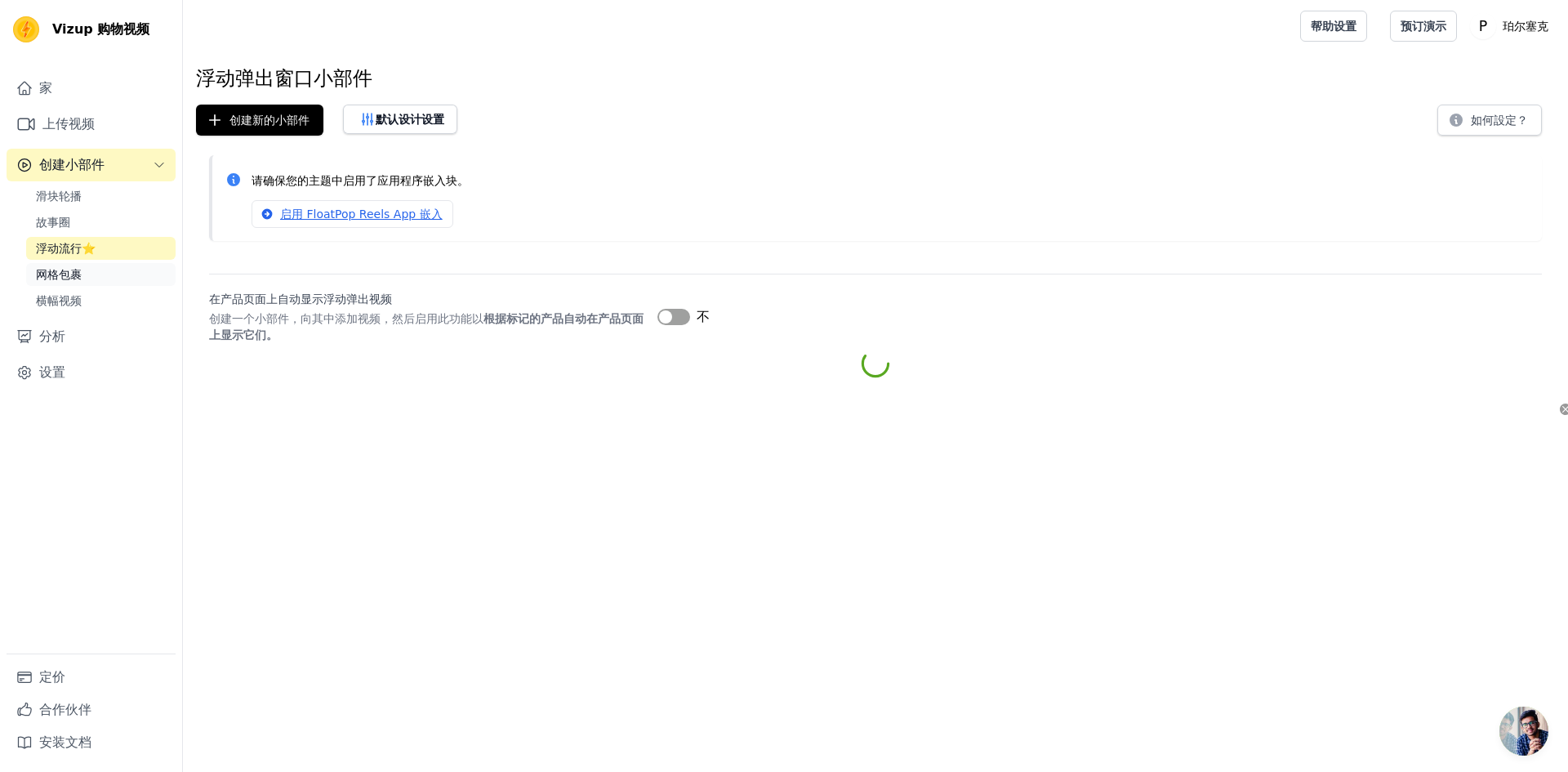
click at [102, 264] on link "网格包裹" at bounding box center [101, 274] width 150 height 23
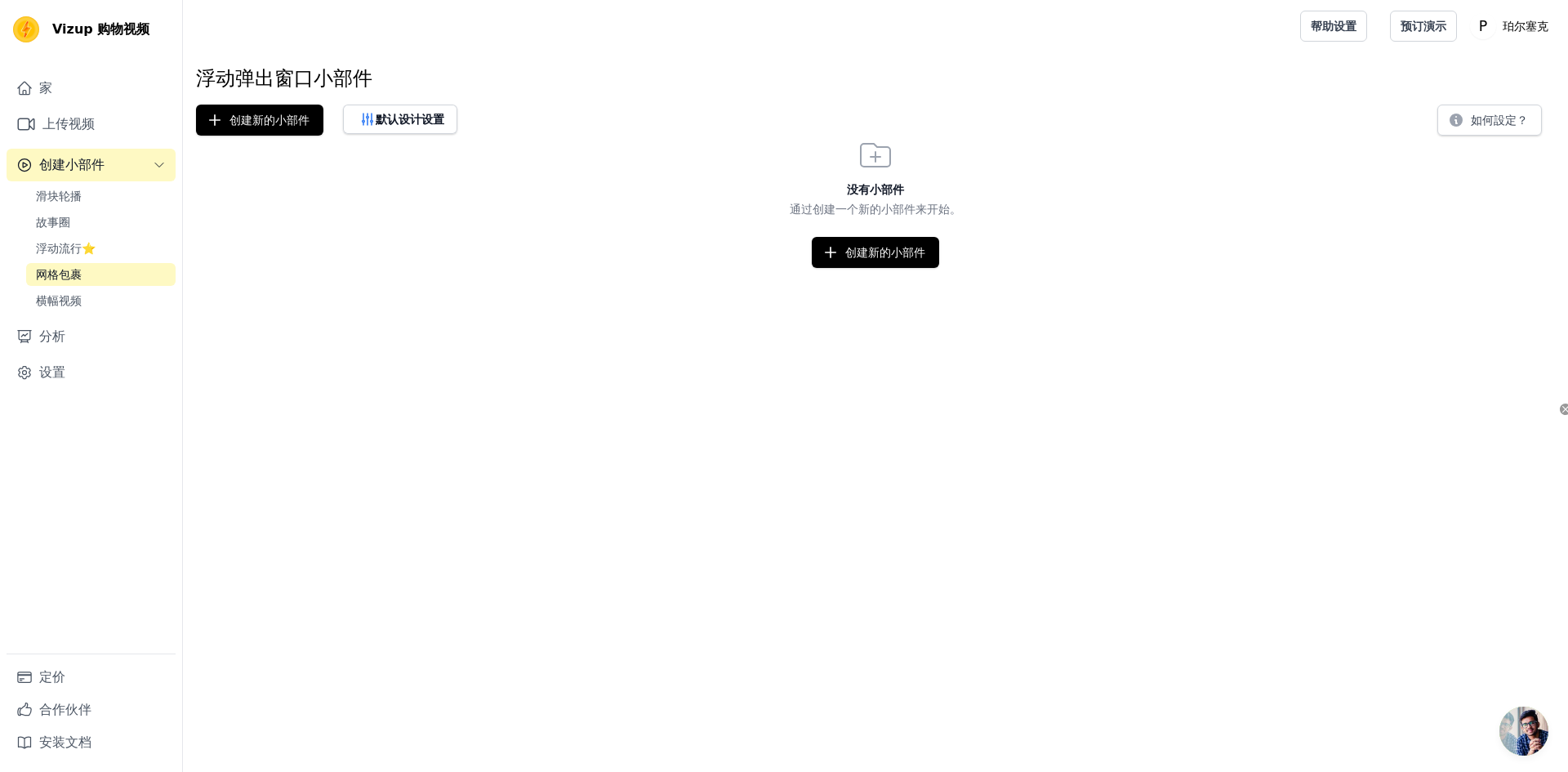
drag, startPoint x: 111, startPoint y: 294, endPoint x: 192, endPoint y: 295, distance: 81.0
click at [111, 295] on link "横幅视频" at bounding box center [101, 300] width 150 height 23
click at [865, 249] on font "创建新的小部件" at bounding box center [885, 252] width 80 height 13
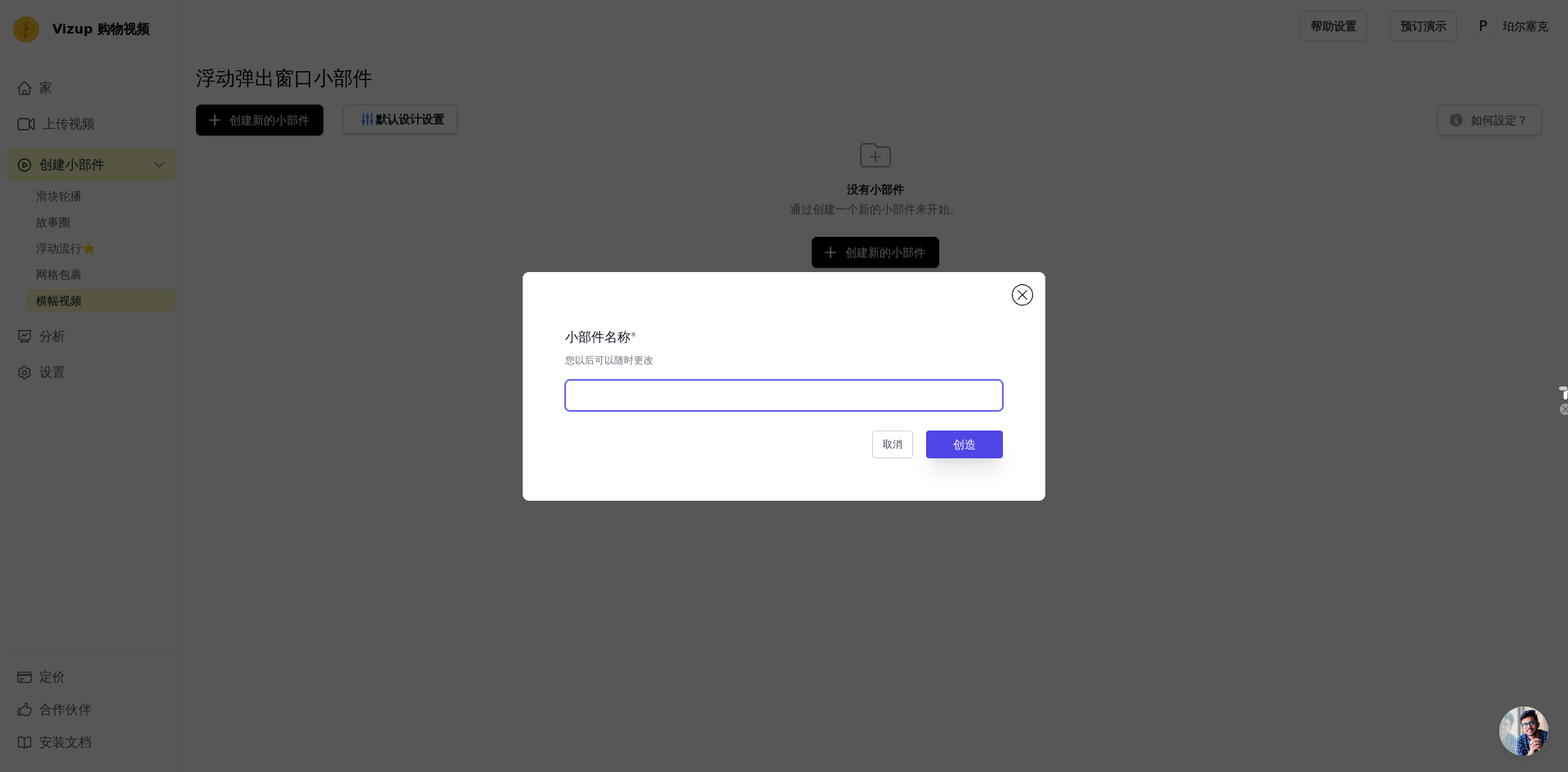
click at [792, 398] on input "text" at bounding box center [784, 396] width 438 height 31
type input "NAD"
click at [956, 438] on font "创造" at bounding box center [964, 445] width 23 height 13
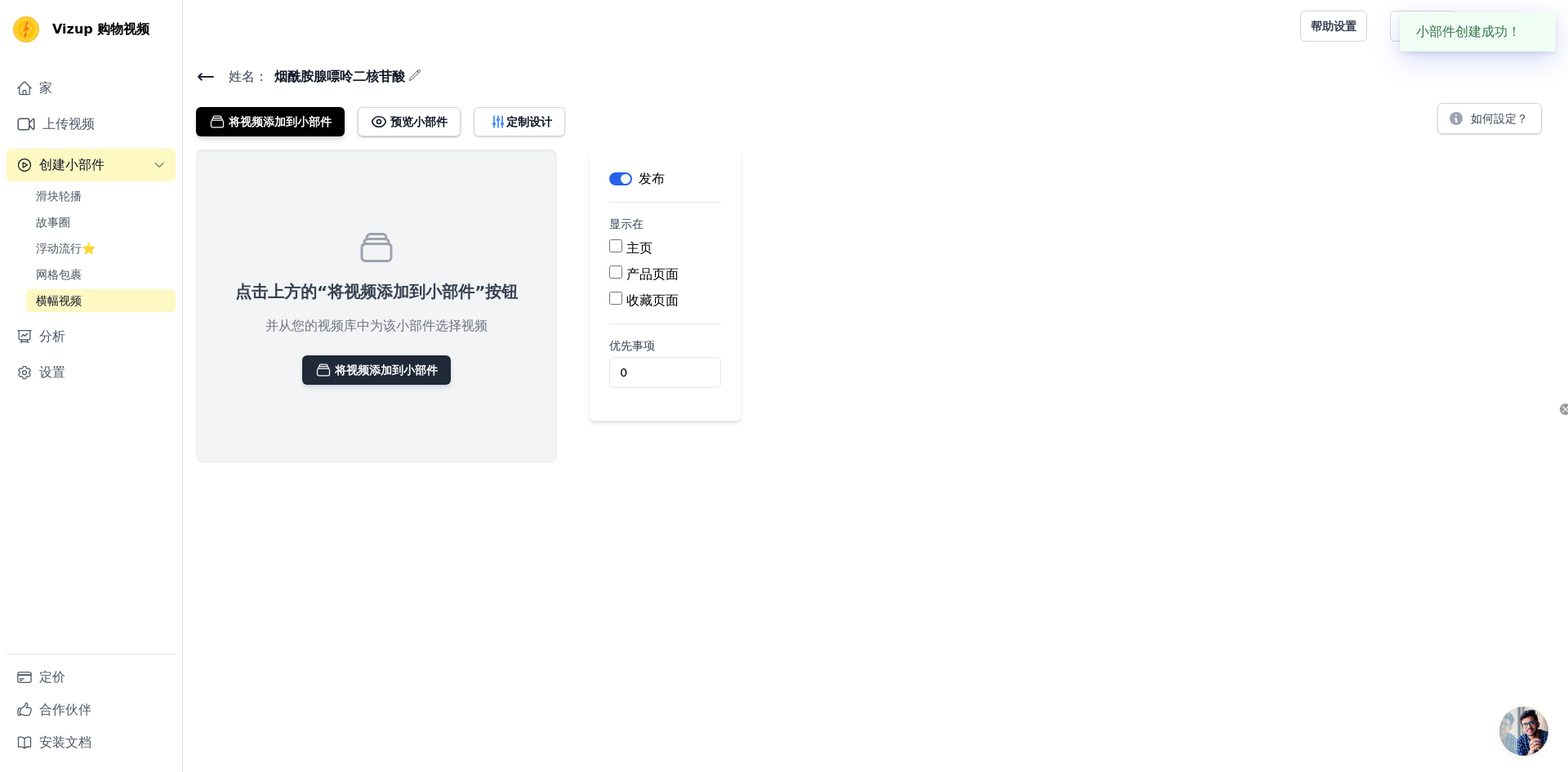
click at [397, 374] on font "将视频添加到小部件" at bounding box center [385, 370] width 102 height 13
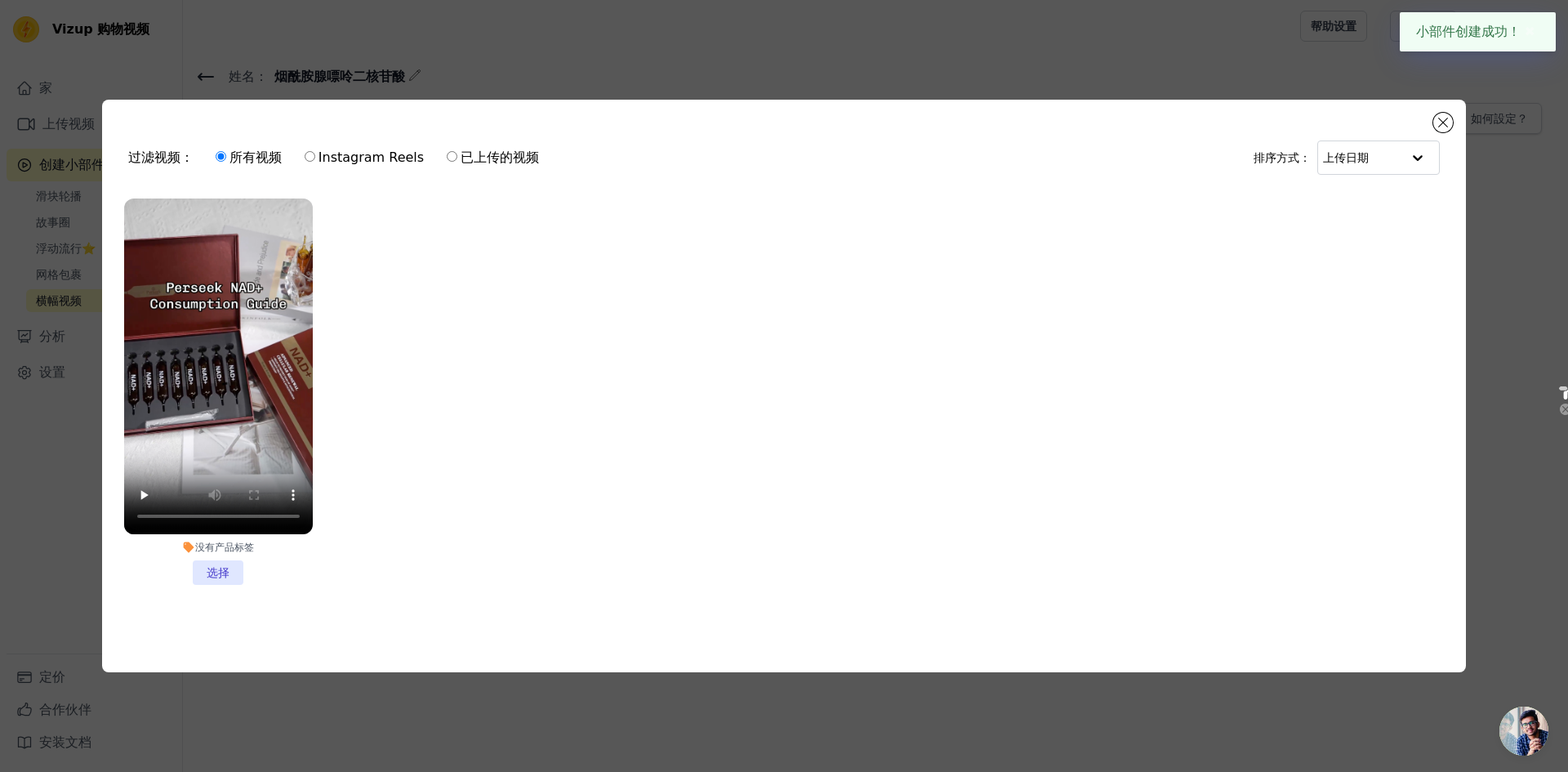
drag, startPoint x: 219, startPoint y: 573, endPoint x: 227, endPoint y: 562, distance: 13.6
click at [222, 569] on li "没有产品标签 选择" at bounding box center [219, 392] width 189 height 386
click at [0, 0] on input "没有产品标签 选择" at bounding box center [0, 0] width 0 height 0
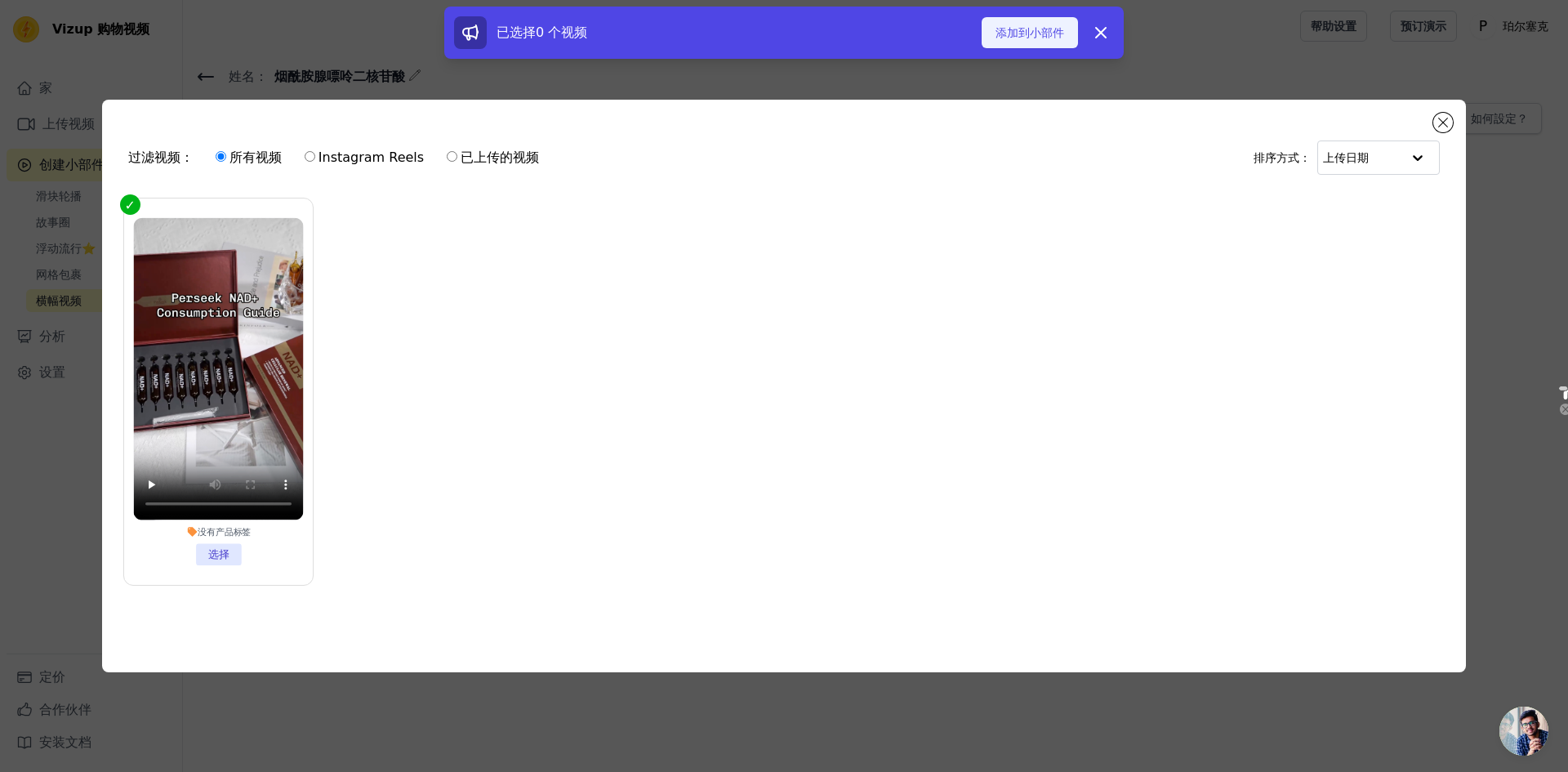
click at [1036, 39] on font "添加到小部件" at bounding box center [1030, 33] width 69 height 13
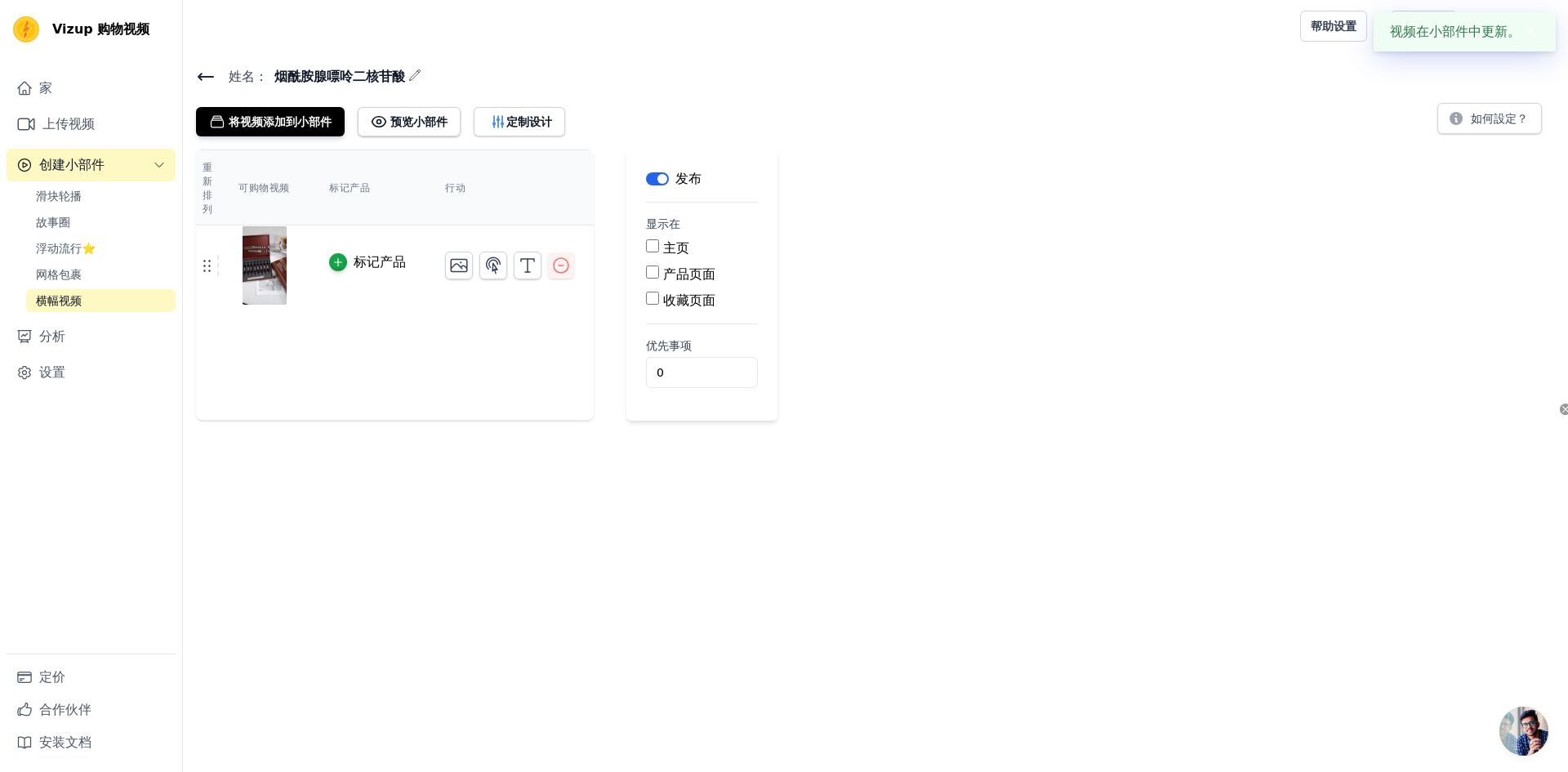
click at [650, 249] on input "主页" at bounding box center [652, 246] width 13 height 13
checkbox input "true"
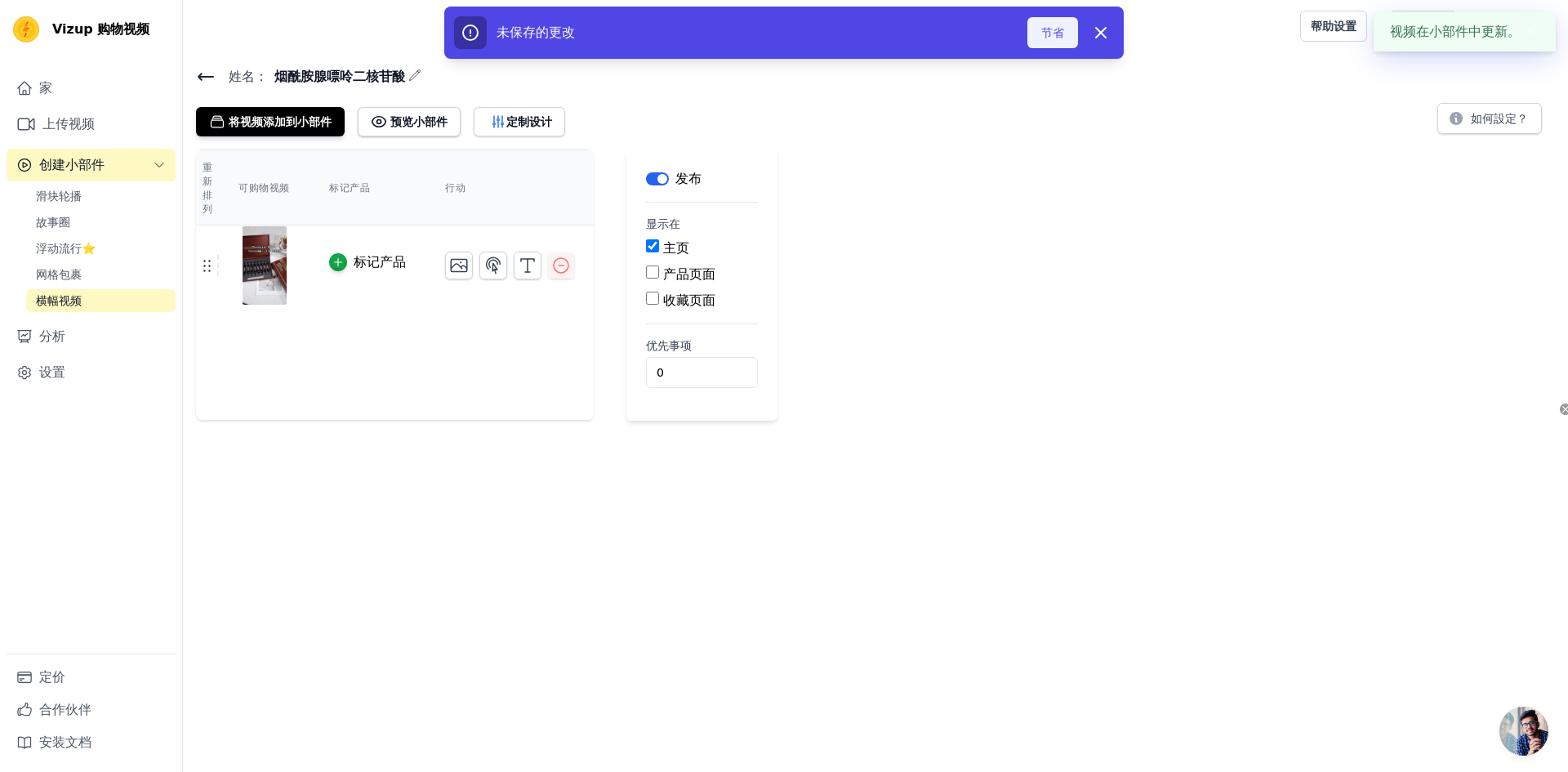
click at [1059, 36] on font "节省" at bounding box center [1052, 33] width 23 height 13
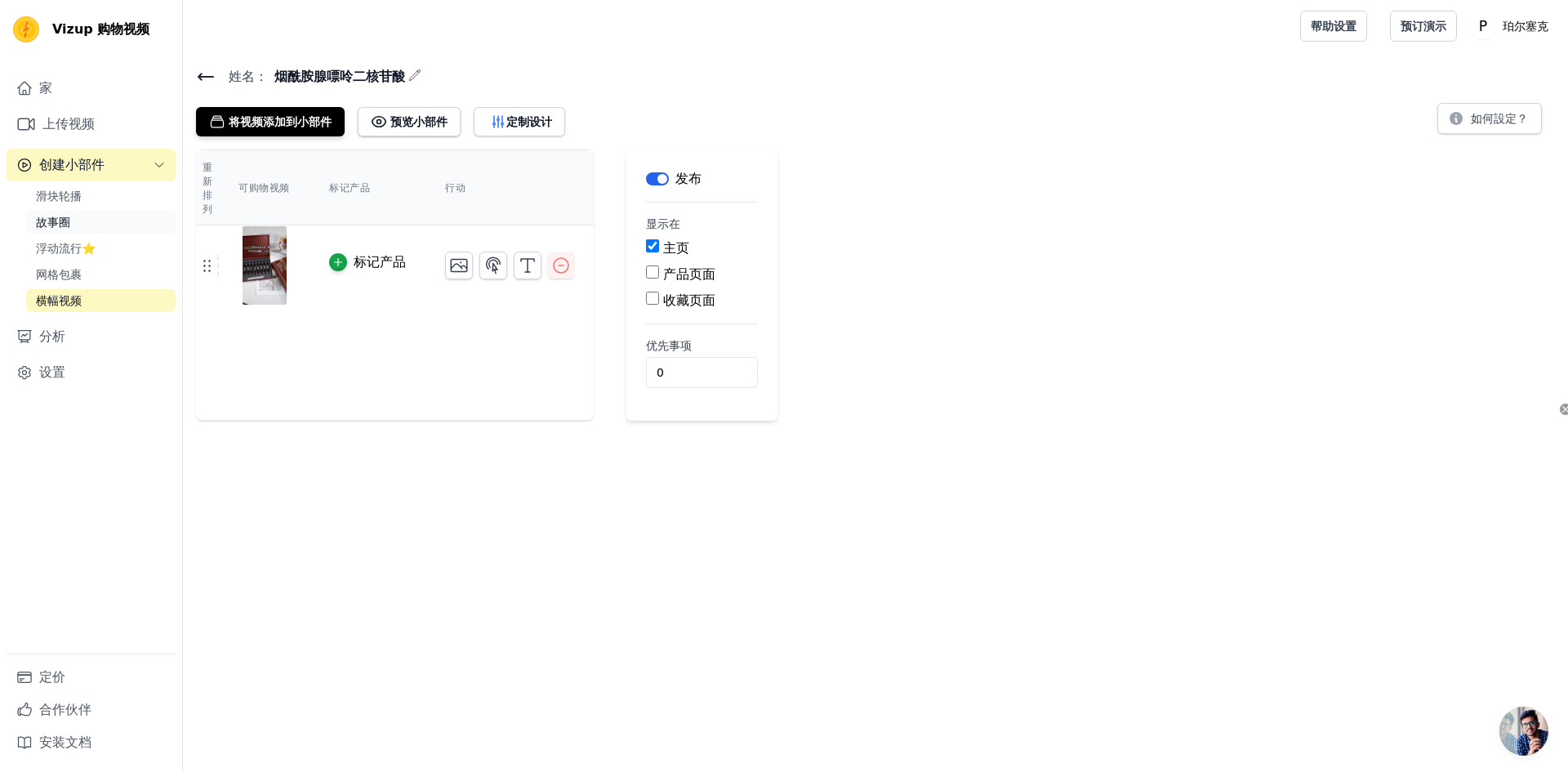
click at [101, 219] on link "故事圈" at bounding box center [101, 221] width 150 height 23
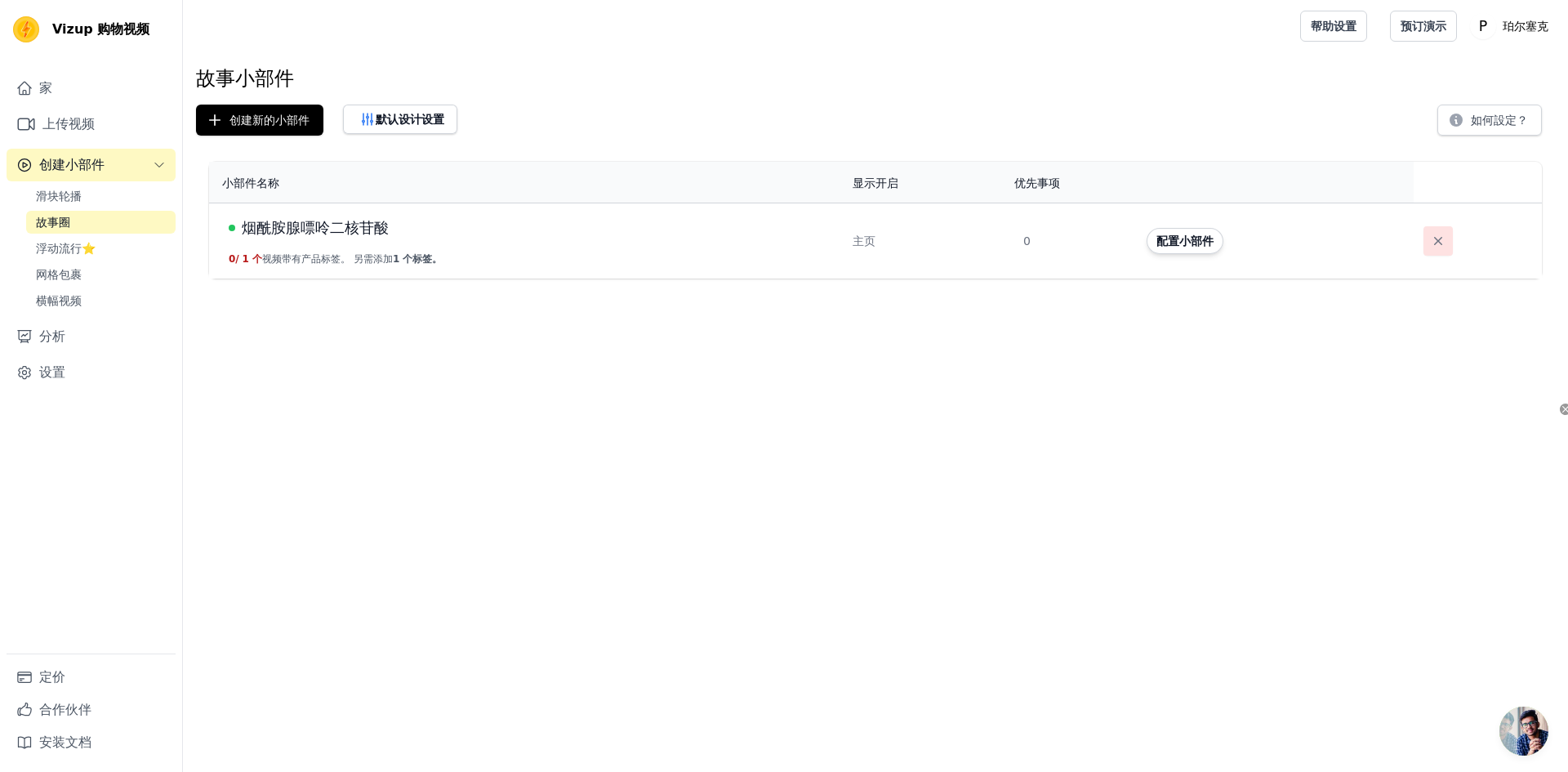
click at [1447, 246] on button "button" at bounding box center [1438, 240] width 29 height 29
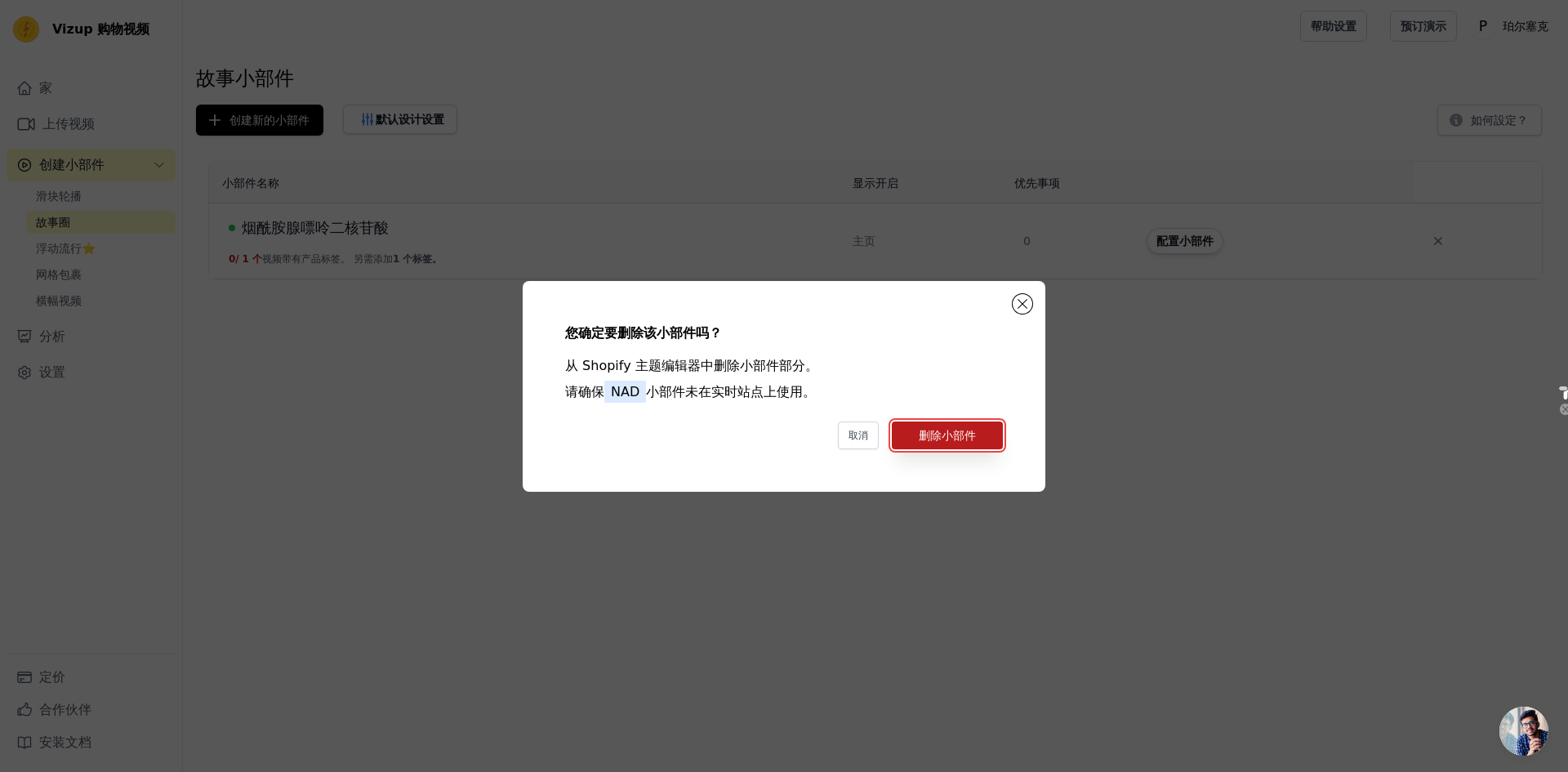
click at [948, 431] on font "删除小部件" at bounding box center [947, 435] width 57 height 13
